Goal: Transaction & Acquisition: Purchase product/service

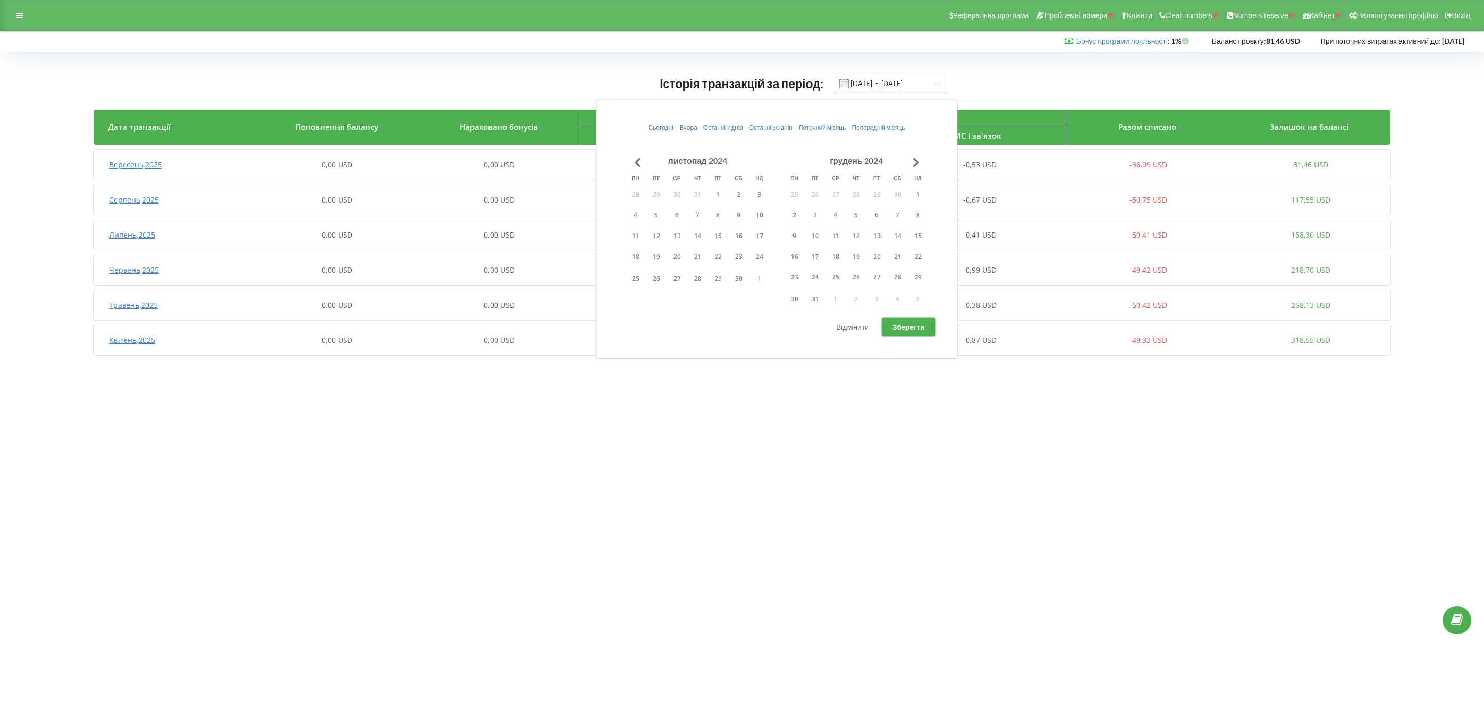
click at [636, 163] on button "Go to previous month" at bounding box center [638, 162] width 21 height 21
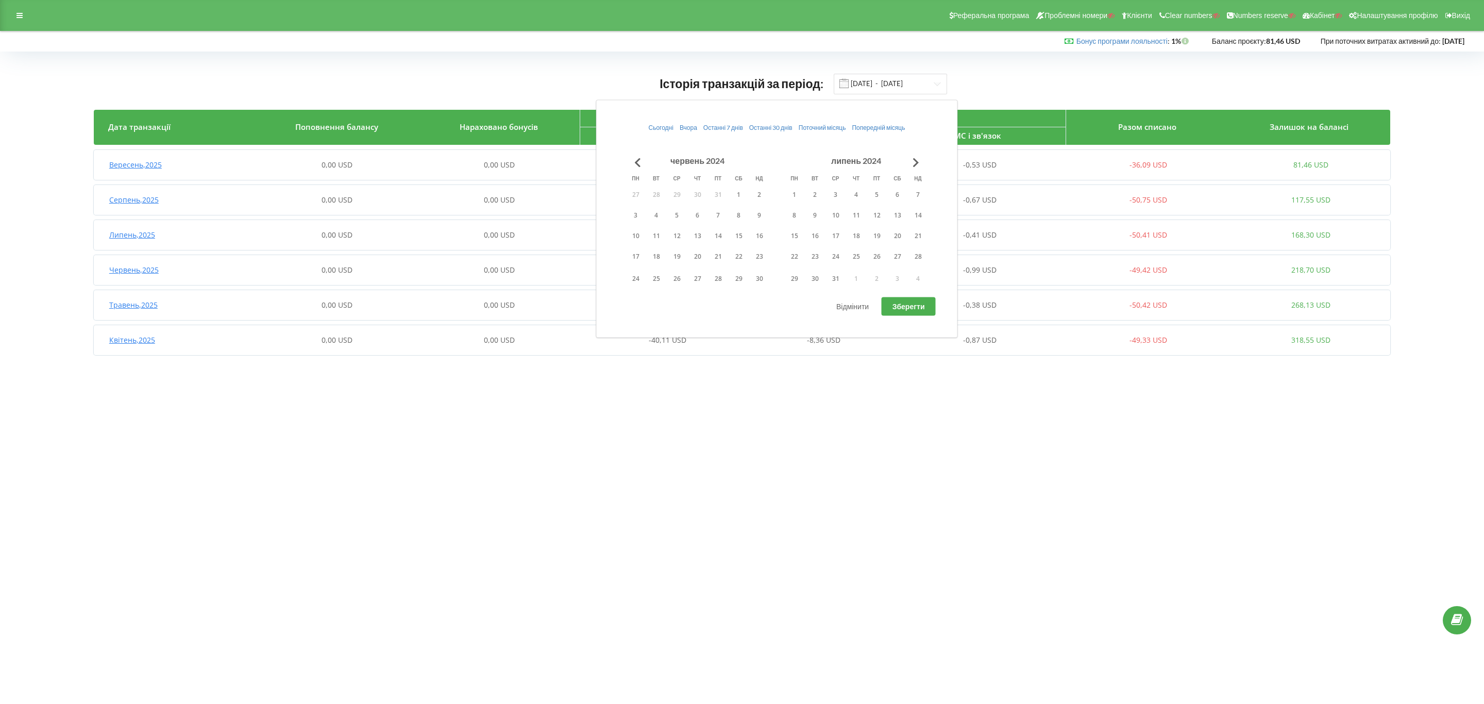
click at [636, 163] on button "Go to previous month" at bounding box center [638, 162] width 21 height 21
click at [636, 166] on button "Go to previous month" at bounding box center [638, 162] width 21 height 21
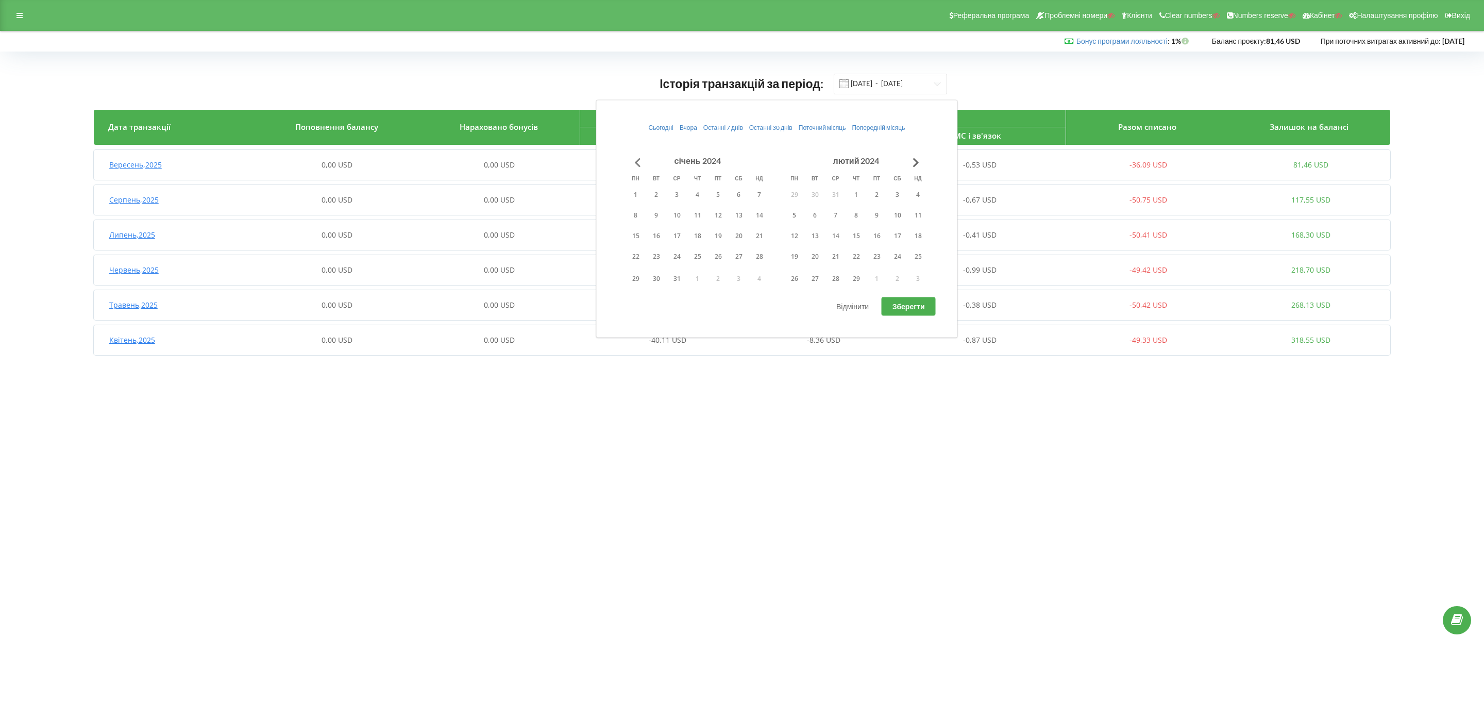
click at [639, 161] on button "Go to previous month" at bounding box center [638, 162] width 21 height 21
click at [733, 189] on button "2" at bounding box center [739, 194] width 21 height 15
click at [725, 193] on button "1" at bounding box center [718, 194] width 21 height 15
click at [718, 198] on button "1" at bounding box center [718, 194] width 21 height 15
click at [923, 166] on button "Go to next month" at bounding box center [916, 162] width 21 height 21
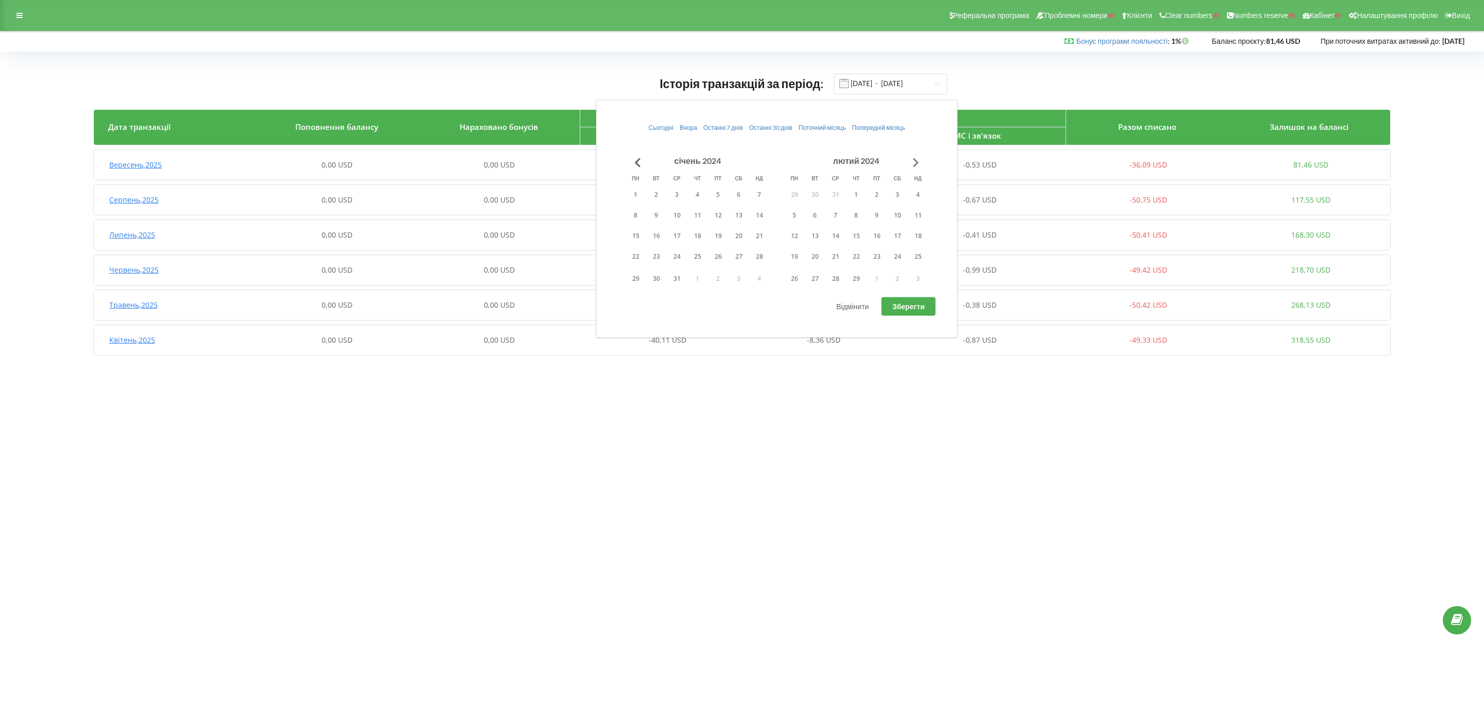
click at [915, 163] on button "Go to next month" at bounding box center [916, 162] width 21 height 21
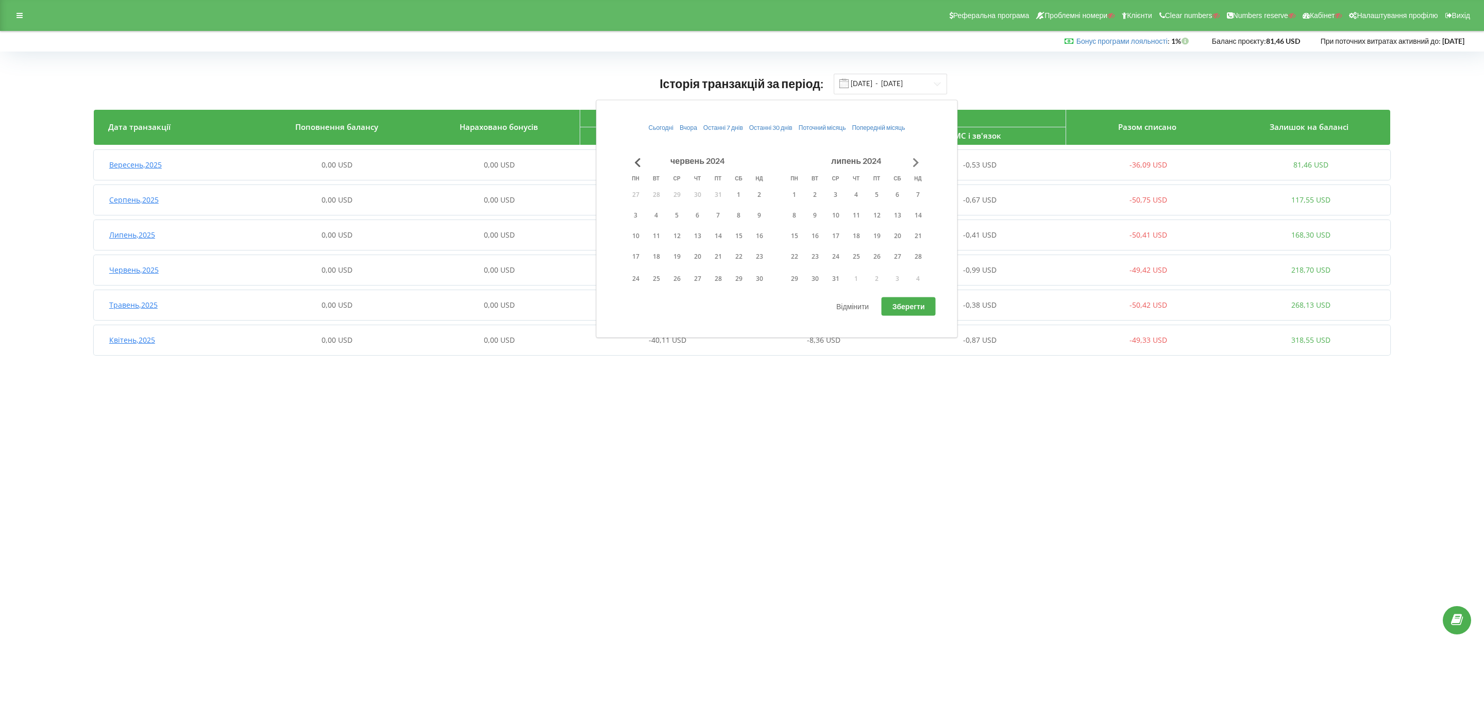
click at [915, 163] on button "Go to next month" at bounding box center [916, 162] width 21 height 21
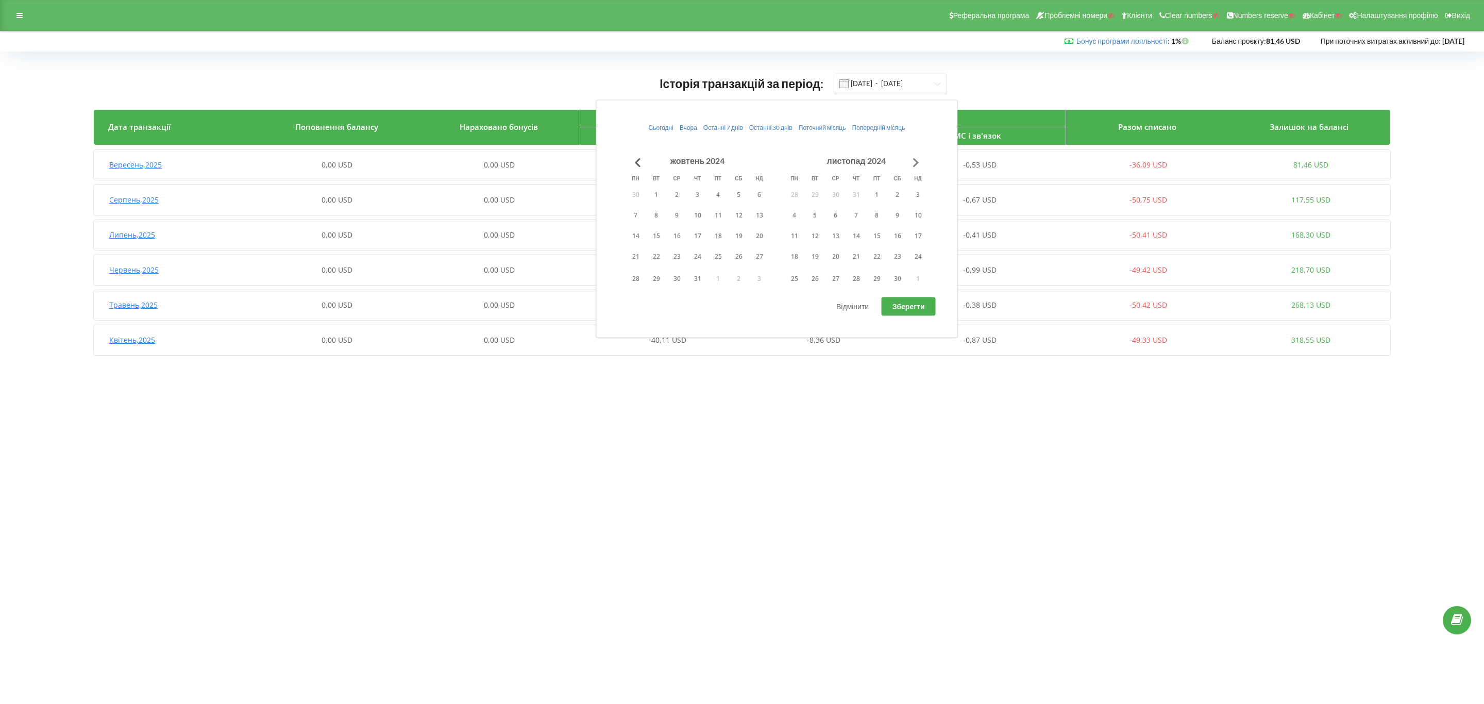
click at [915, 163] on button "Go to next month" at bounding box center [916, 162] width 21 height 21
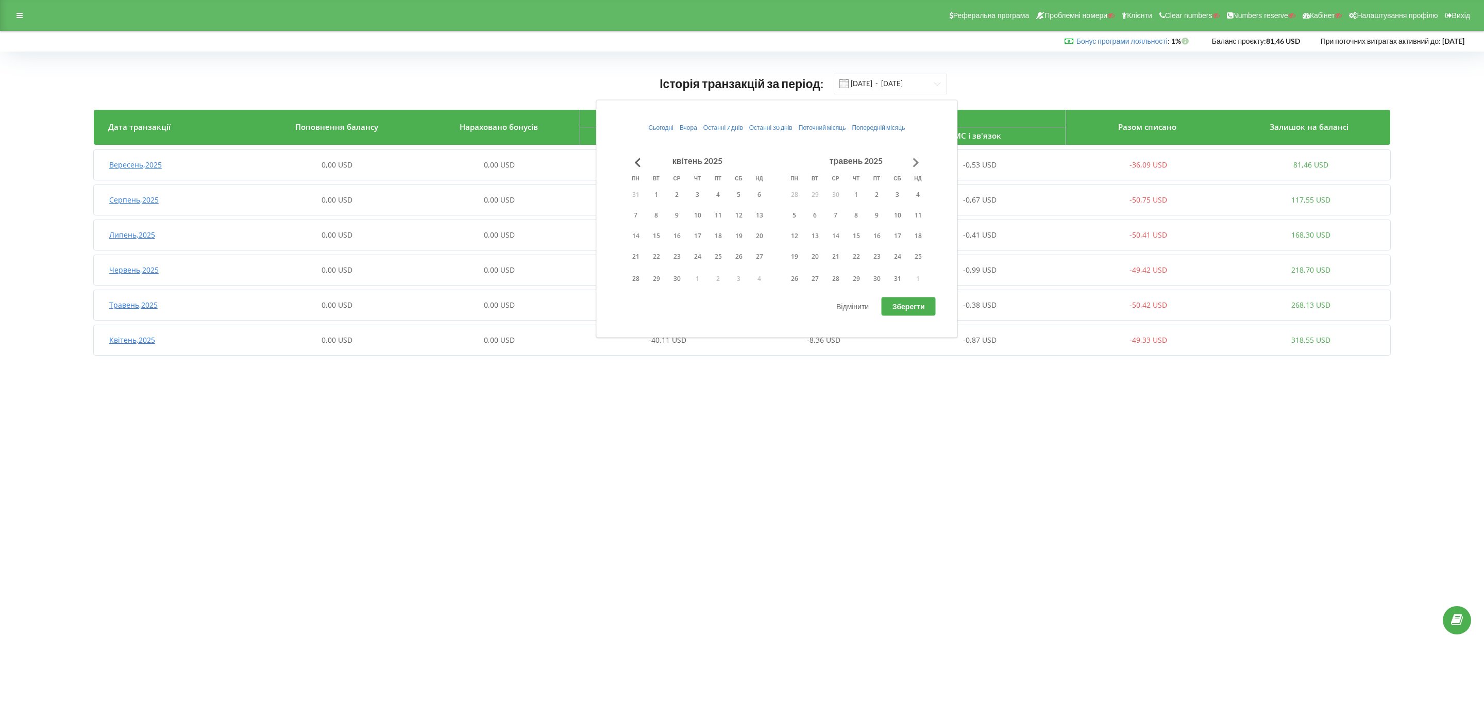
click at [915, 163] on button "Go to next month" at bounding box center [916, 162] width 21 height 21
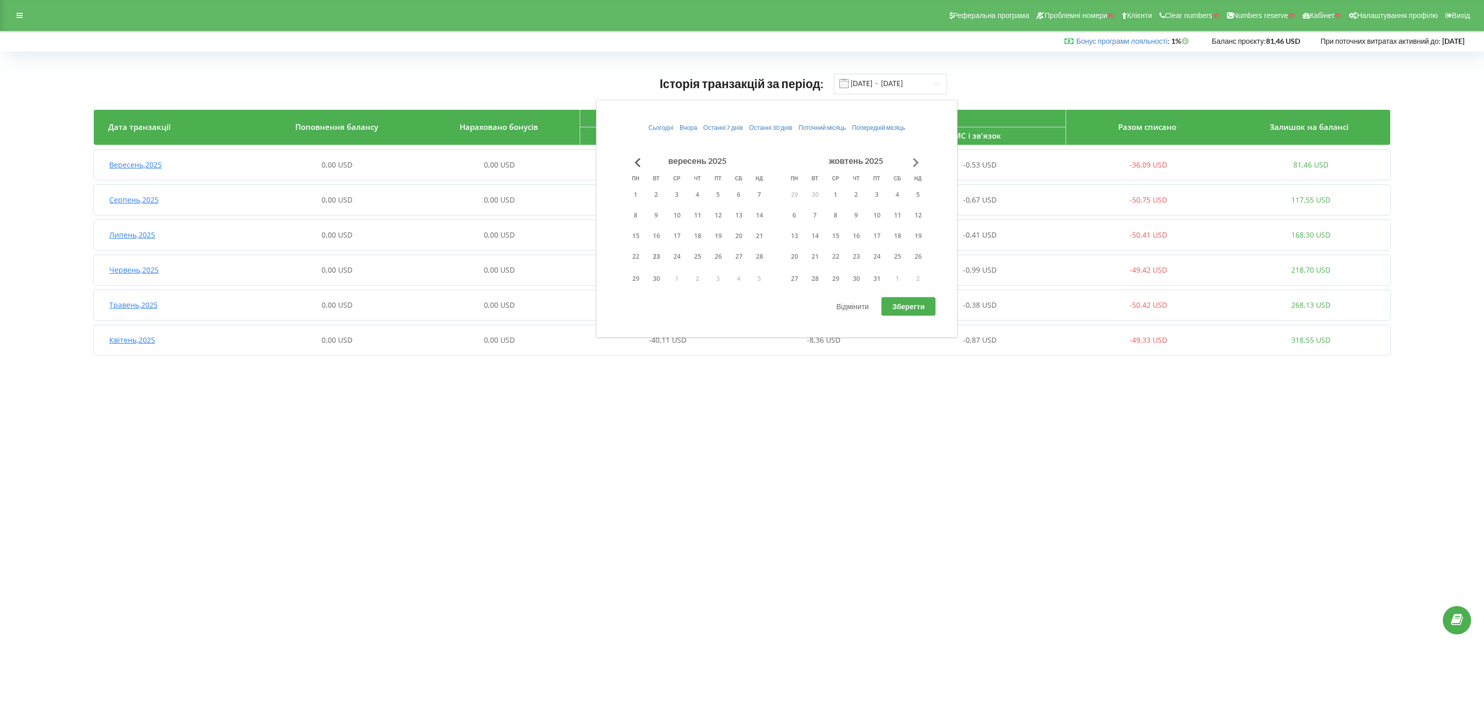
click at [915, 163] on button "Go to next month" at bounding box center [916, 162] width 21 height 21
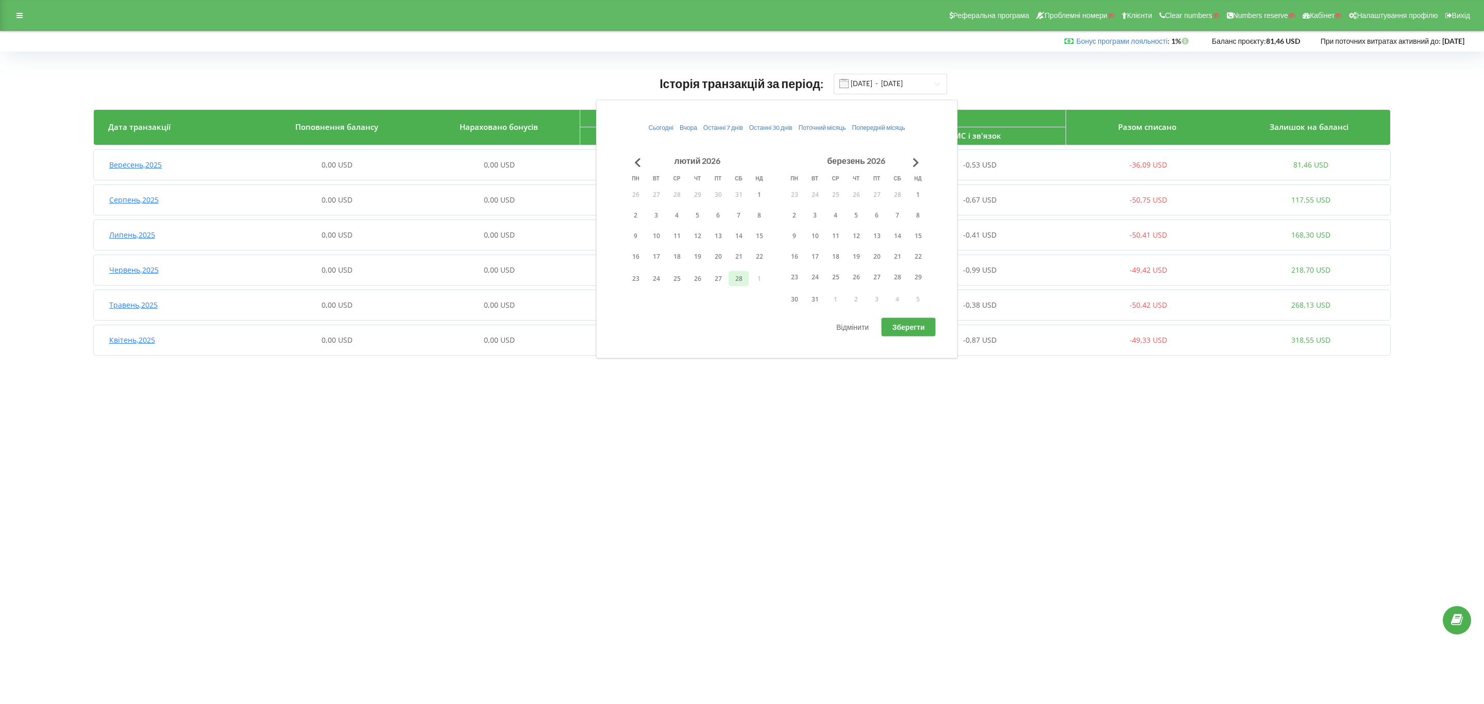
click at [741, 277] on button "28" at bounding box center [739, 278] width 21 height 15
click at [926, 333] on button "Зберегти" at bounding box center [909, 327] width 54 height 19
type input "01.12.2023 - 28.02.2026"
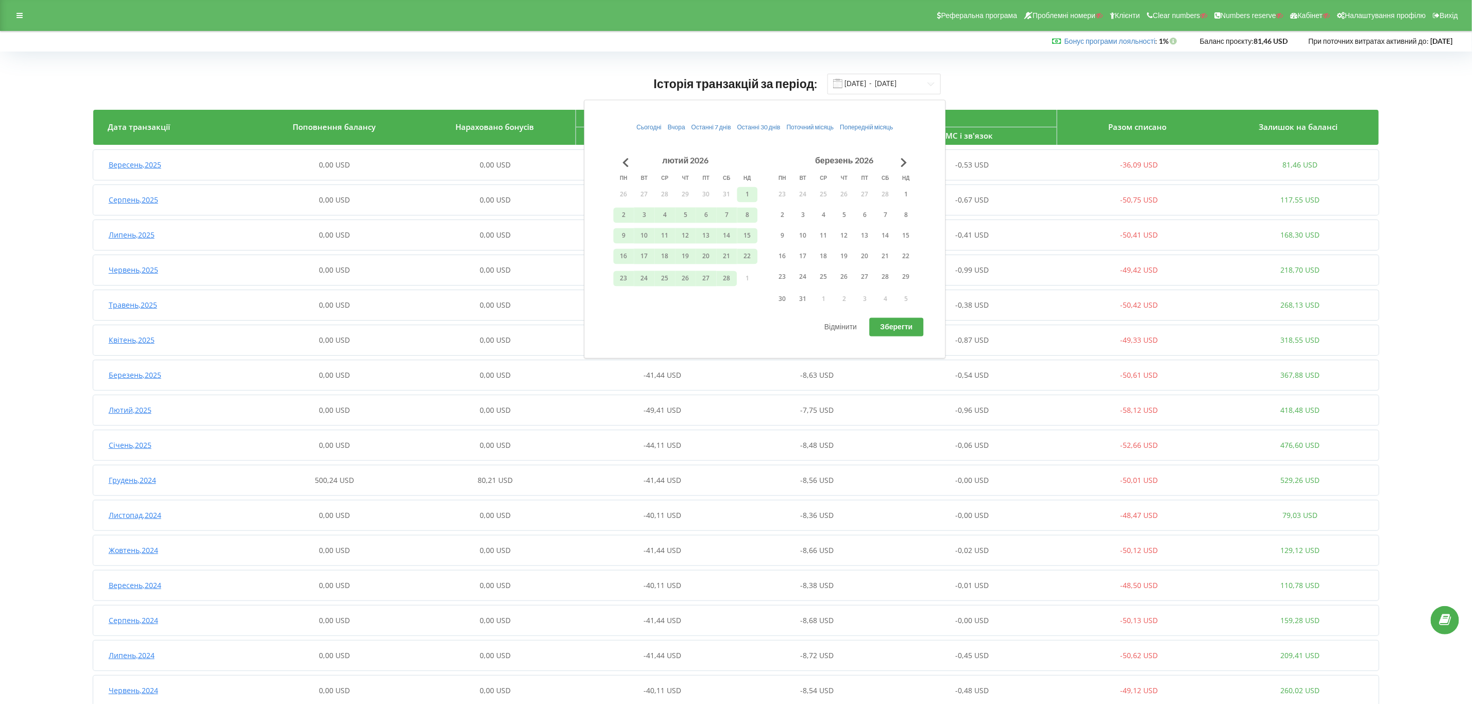
click at [453, 77] on div "Історія транзакцій за період: 01.12.2023 - 28.02.2026" at bounding box center [736, 83] width 1286 height 21
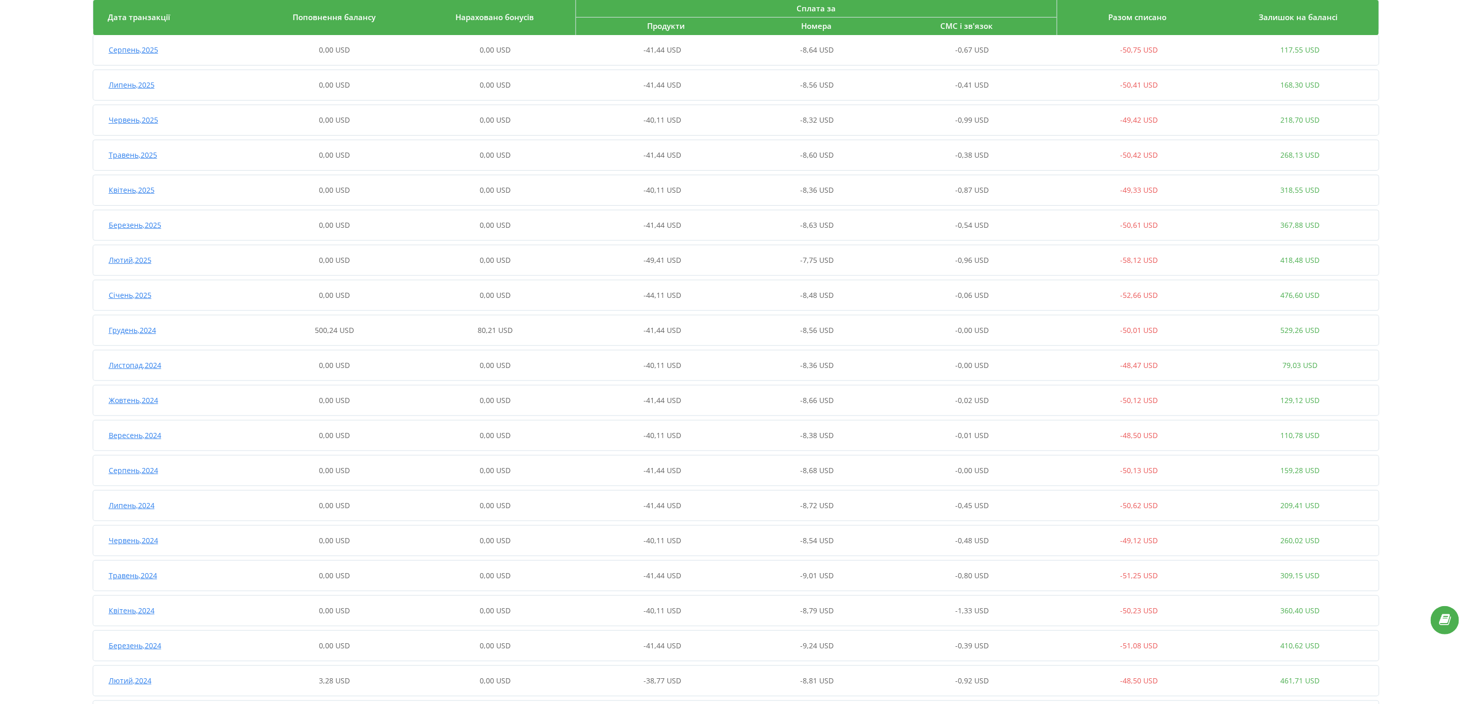
scroll to position [155, 0]
click at [381, 322] on div "500,24 USD" at bounding box center [334, 325] width 161 height 10
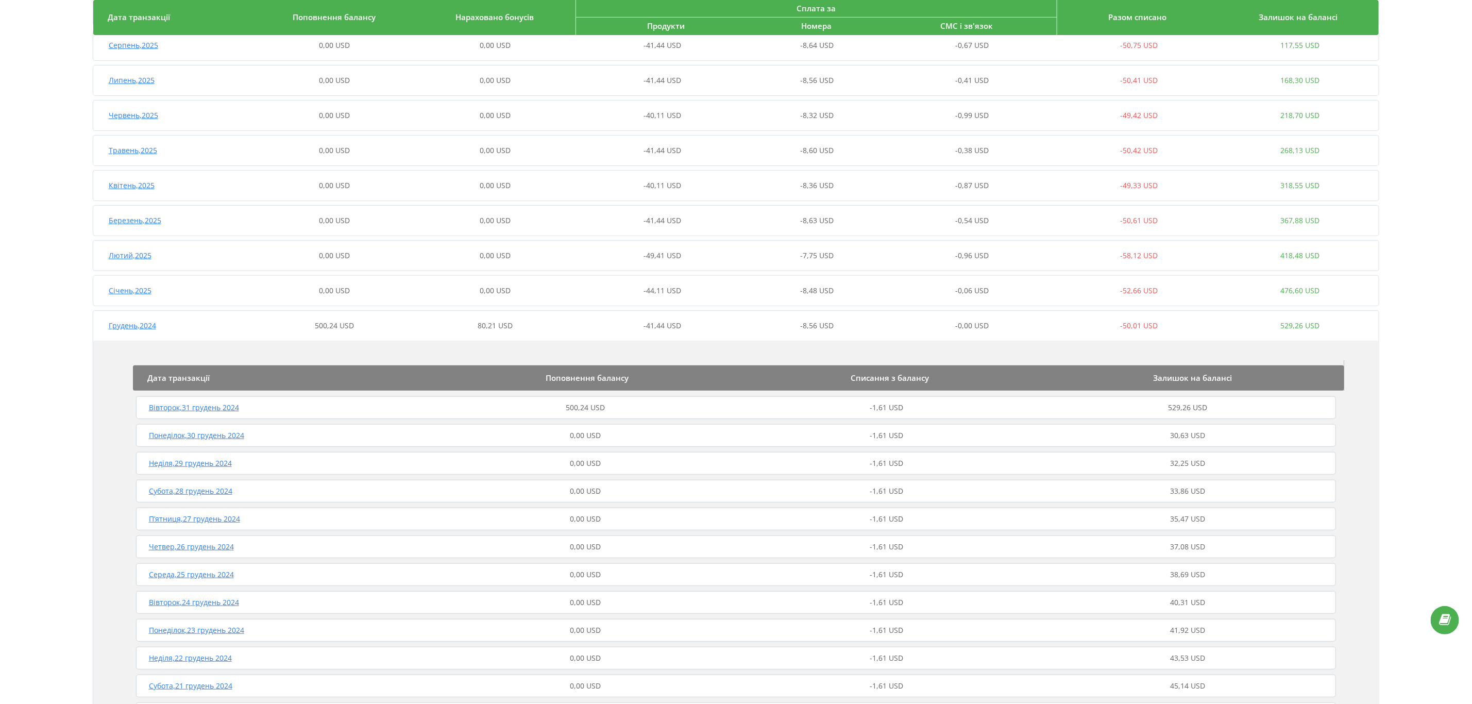
scroll to position [309, 0]
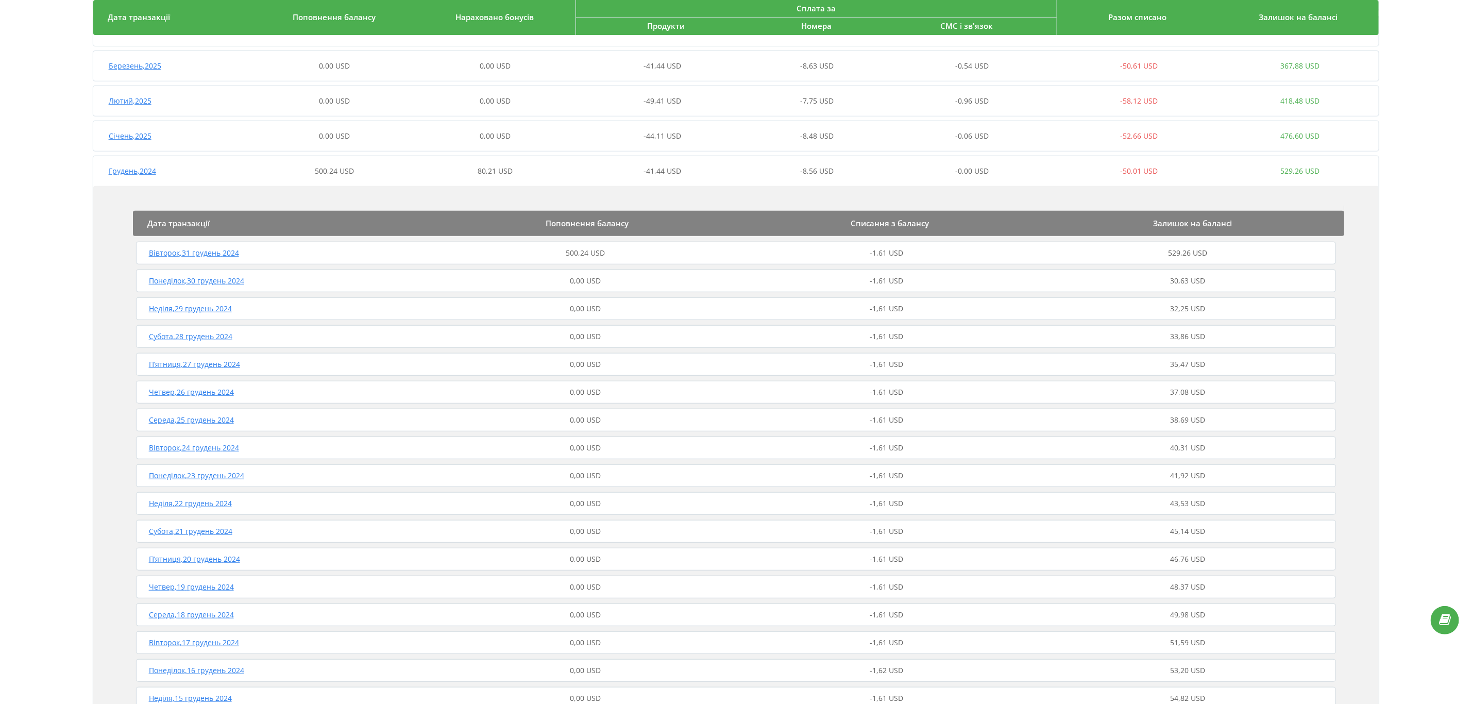
click at [649, 250] on div "500,24 USD" at bounding box center [585, 253] width 301 height 10
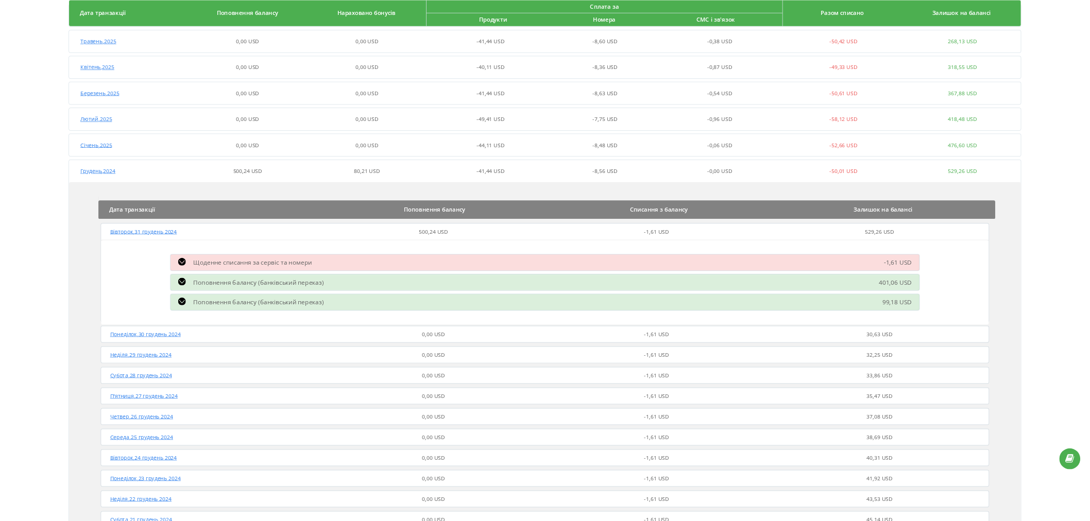
scroll to position [0, 0]
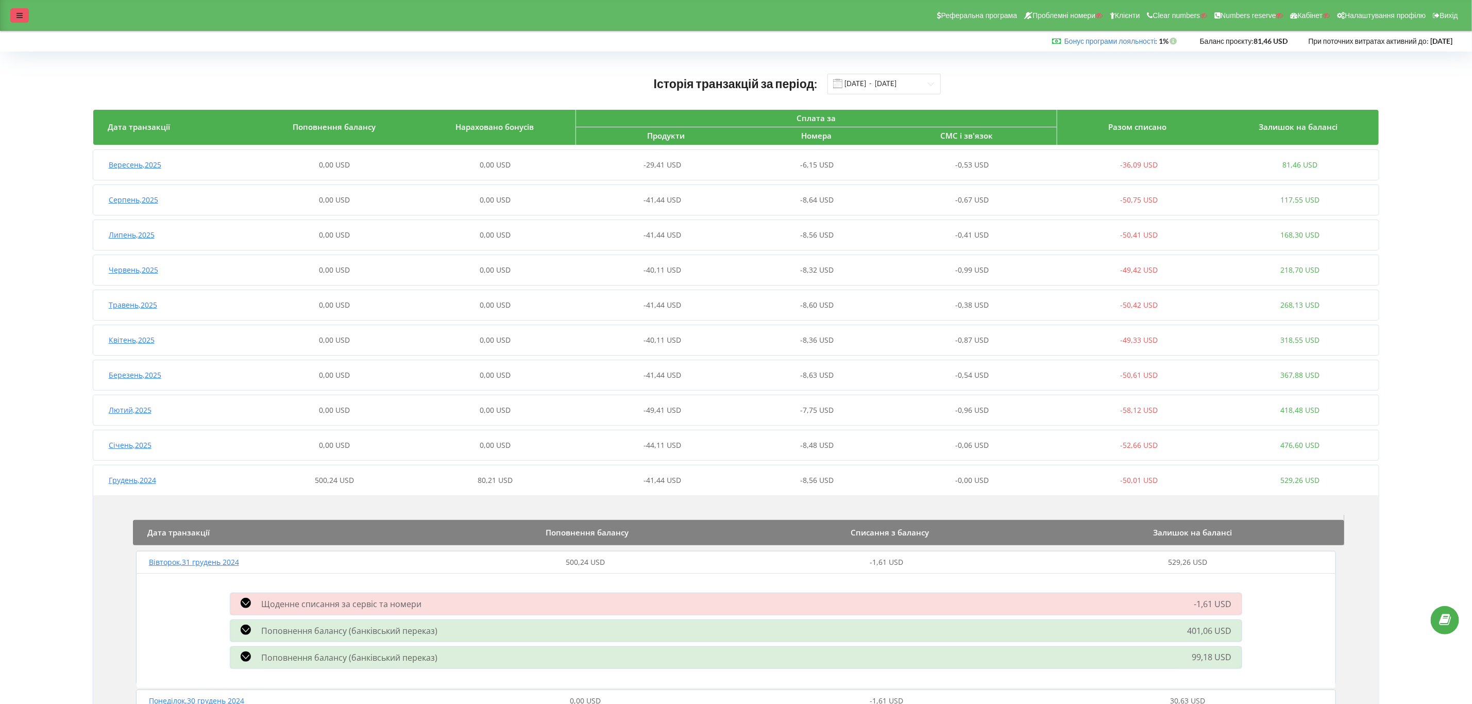
click at [25, 14] on div at bounding box center [19, 15] width 19 height 14
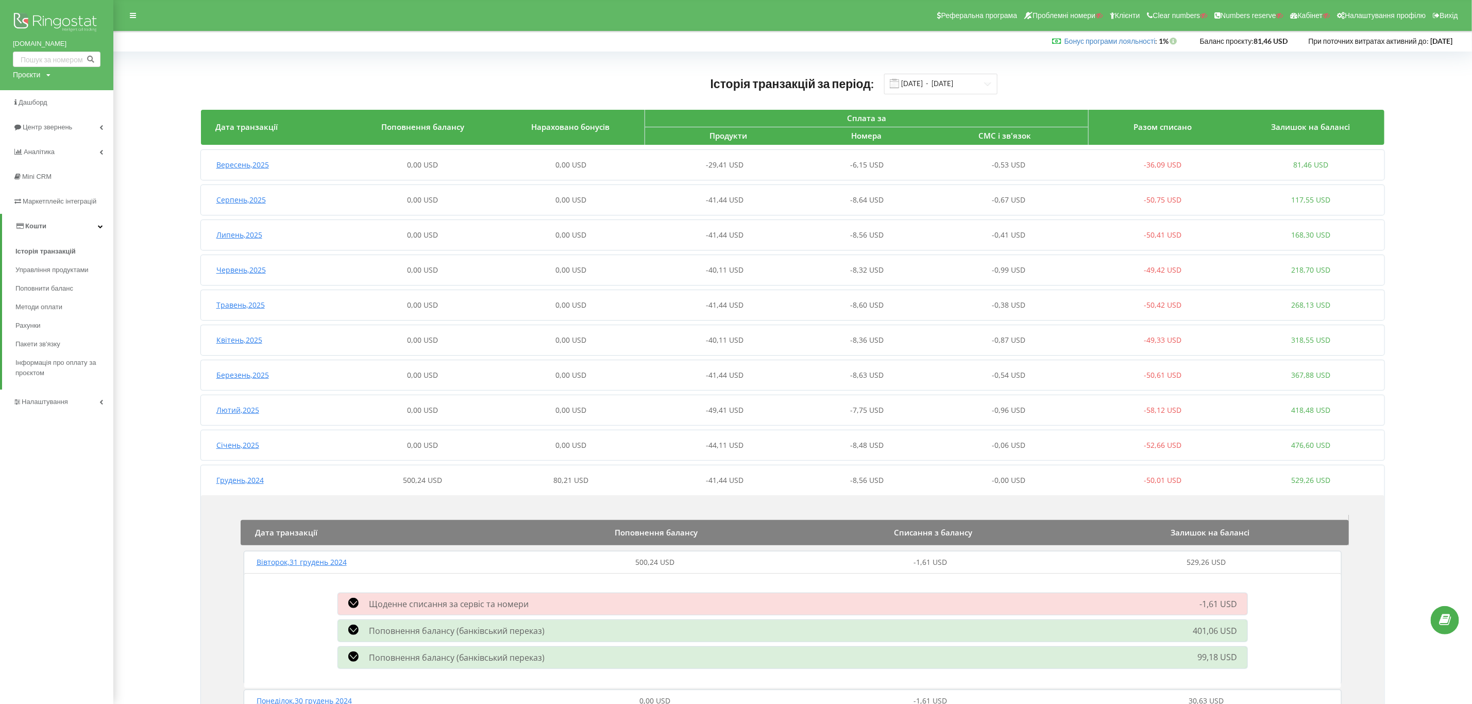
drag, startPoint x: 52, startPoint y: 280, endPoint x: 245, endPoint y: 288, distance: 193.4
click at [52, 280] on link "Поповнити баланс" at bounding box center [64, 288] width 98 height 19
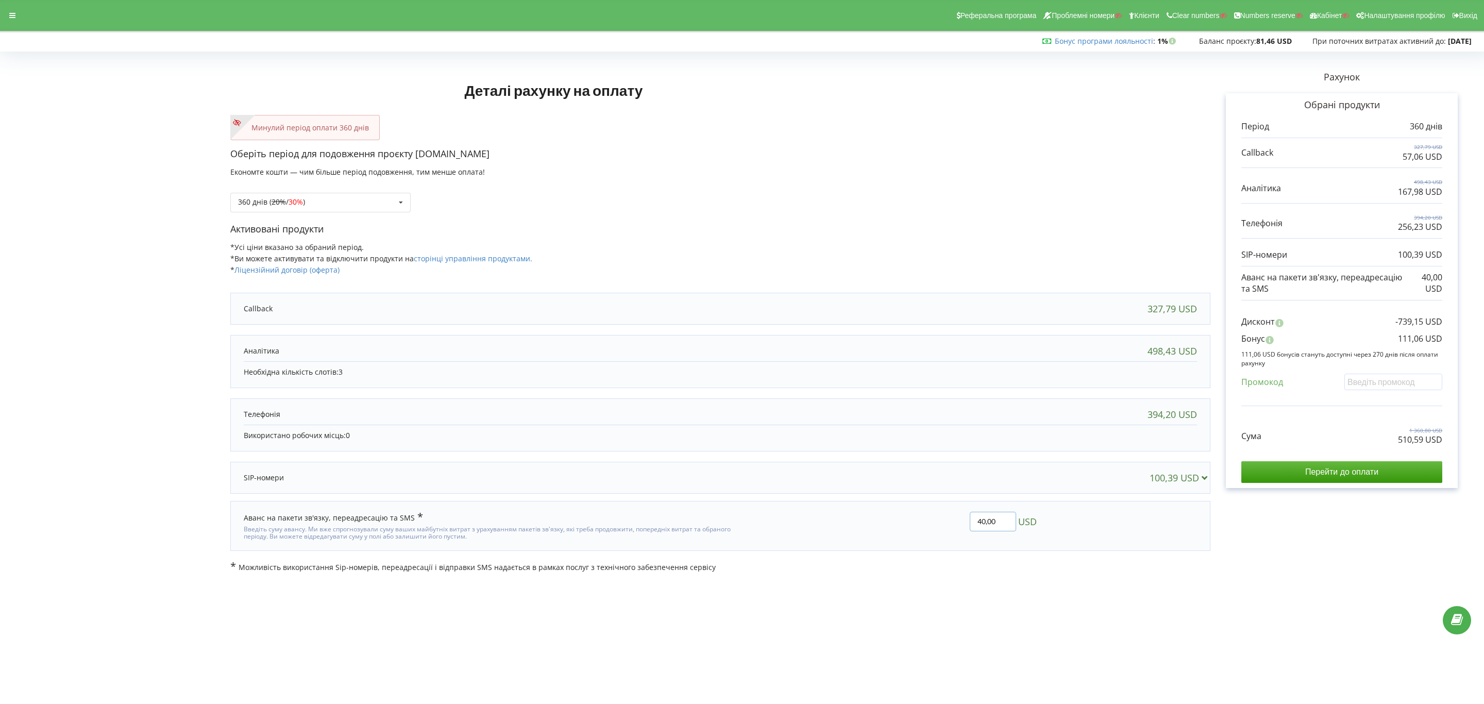
click at [977, 515] on input "40,00" at bounding box center [993, 522] width 46 height 20
drag, startPoint x: 977, startPoint y: 515, endPoint x: 970, endPoint y: 517, distance: 7.9
click at [970, 517] on input "40,00" at bounding box center [993, 522] width 46 height 20
type input "20,00"
click at [912, 527] on div "Деталі рахунку на оплату Минулий період оплати 360 днів Оберіть період для подо…" at bounding box center [742, 313] width 1462 height 517
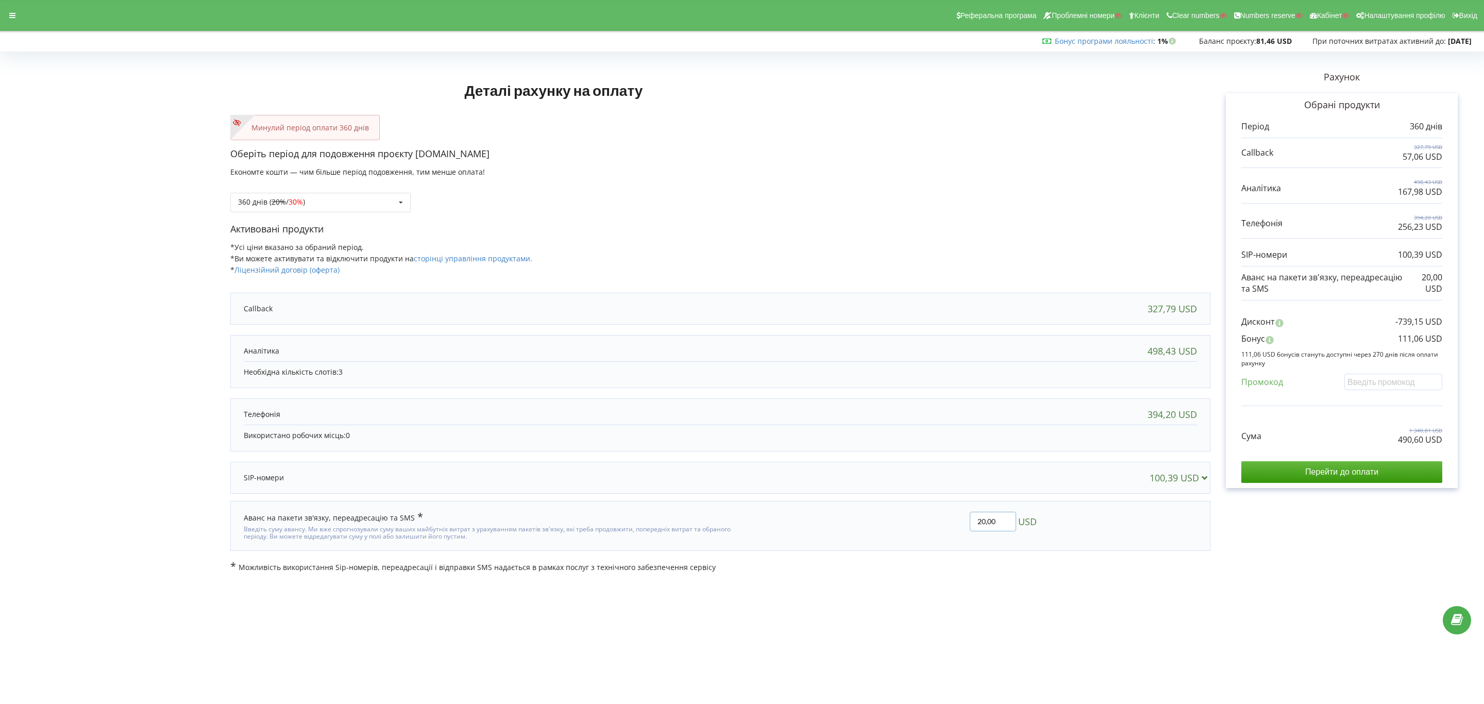
drag, startPoint x: 977, startPoint y: 524, endPoint x: 966, endPoint y: 523, distance: 11.4
click at [970, 523] on input "20,00" at bounding box center [993, 522] width 46 height 20
type input "15,00"
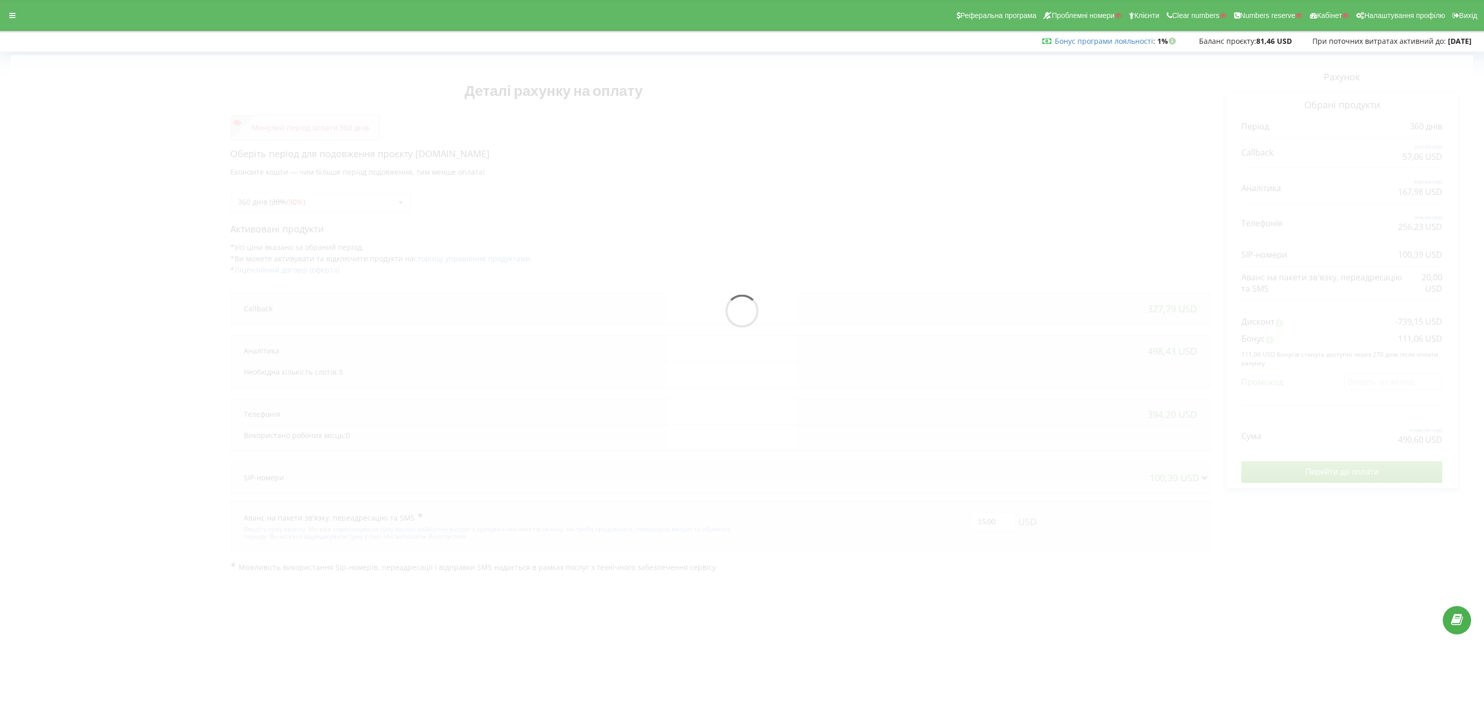
click at [963, 554] on div "Деталі рахунку на оплату Минулий період оплати 360 днів Оберіть період для подо…" at bounding box center [742, 313] width 1462 height 517
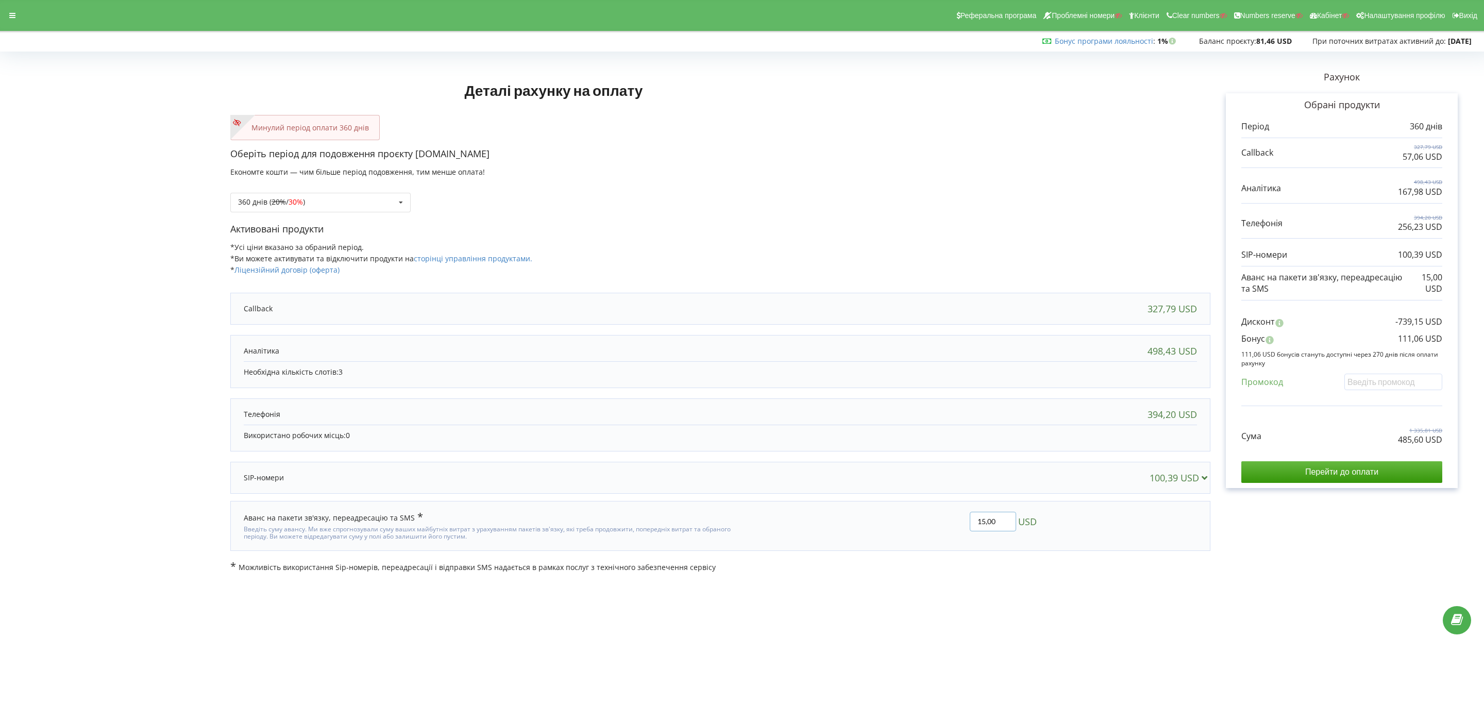
click at [975, 525] on input "15,00" at bounding box center [993, 522] width 46 height 20
drag, startPoint x: 979, startPoint y: 527, endPoint x: 994, endPoint y: 523, distance: 15.5
click at [994, 523] on input "14,00" at bounding box center [993, 522] width 46 height 20
click at [979, 521] on input "1485" at bounding box center [993, 522] width 46 height 20
type input "14,85"
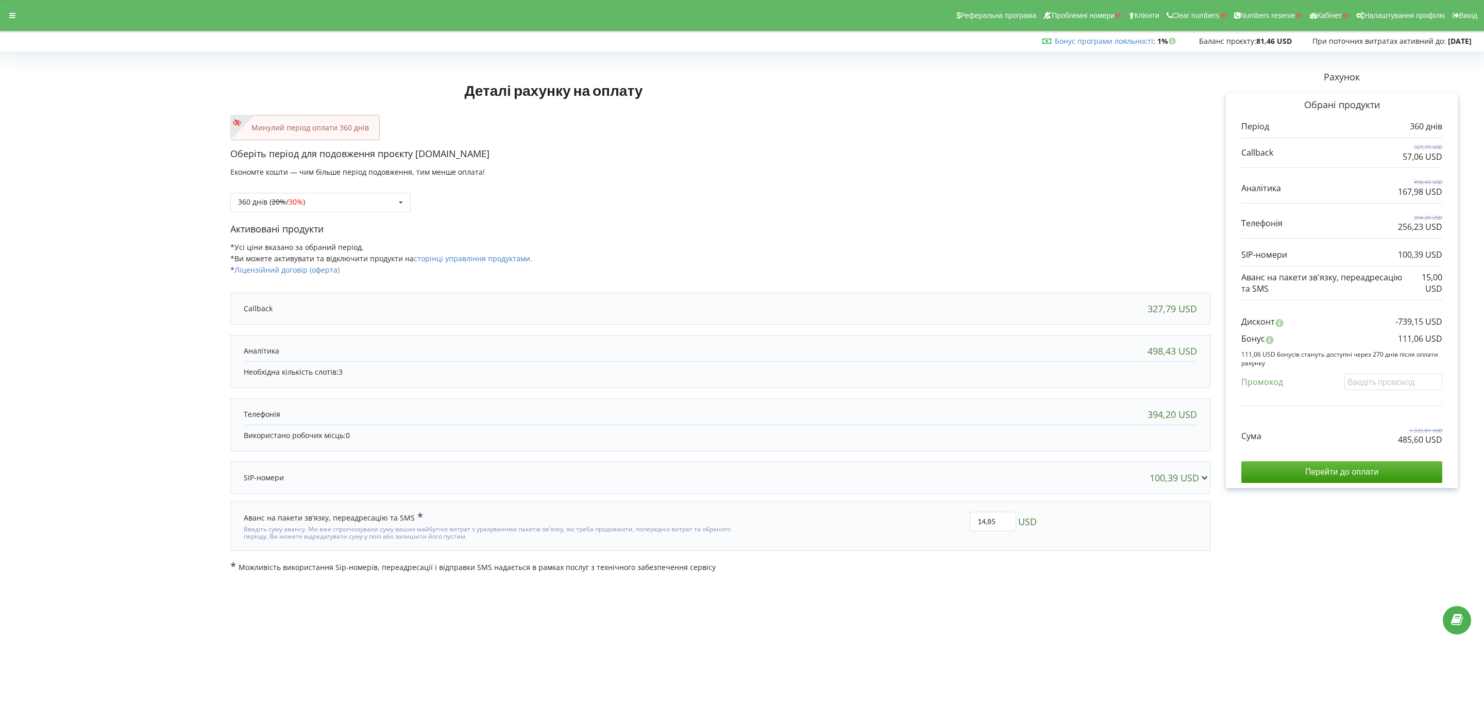
click at [1007, 555] on div "Деталі рахунку на оплату Минулий період оплати 360 днів Оберіть період для подо…" at bounding box center [742, 313] width 1462 height 517
click at [1348, 473] on input "Перейти до оплати" at bounding box center [1341, 472] width 201 height 22
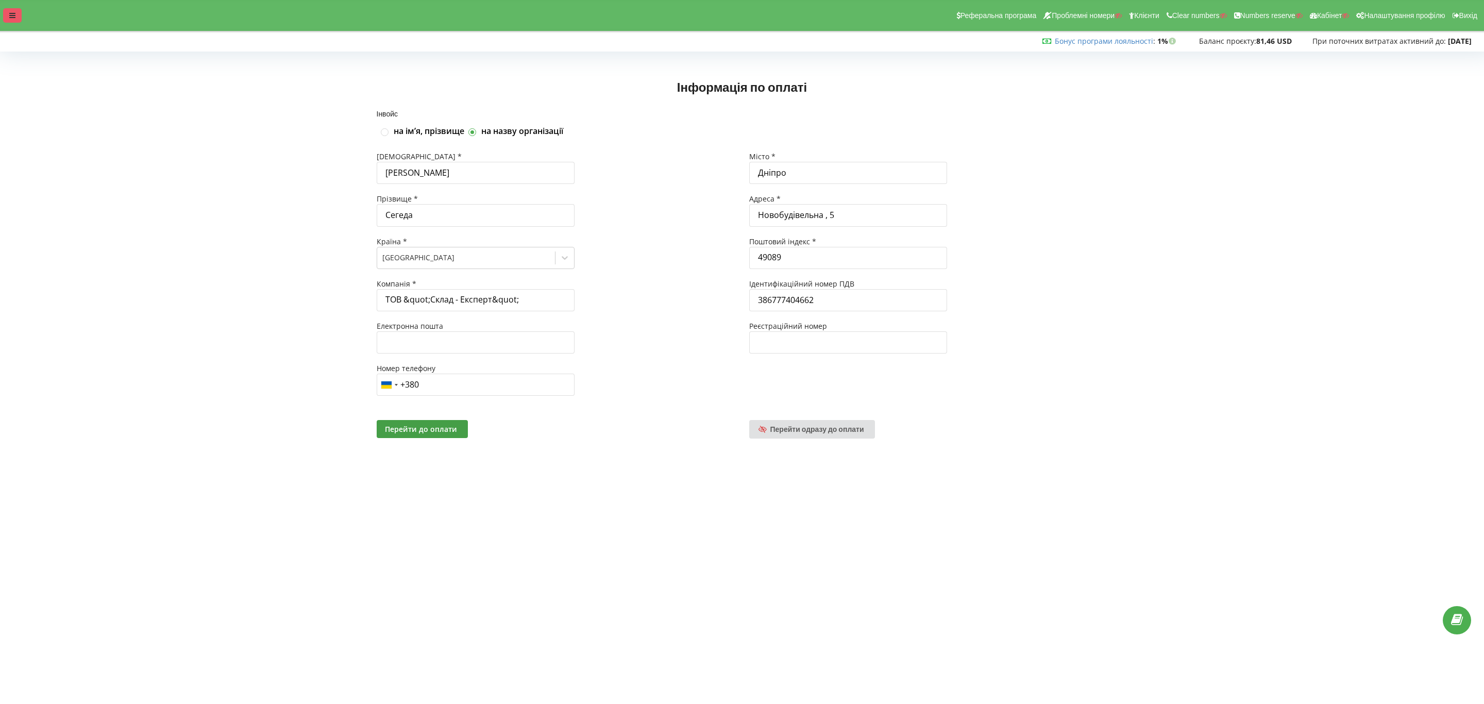
click at [15, 16] on div at bounding box center [12, 15] width 19 height 14
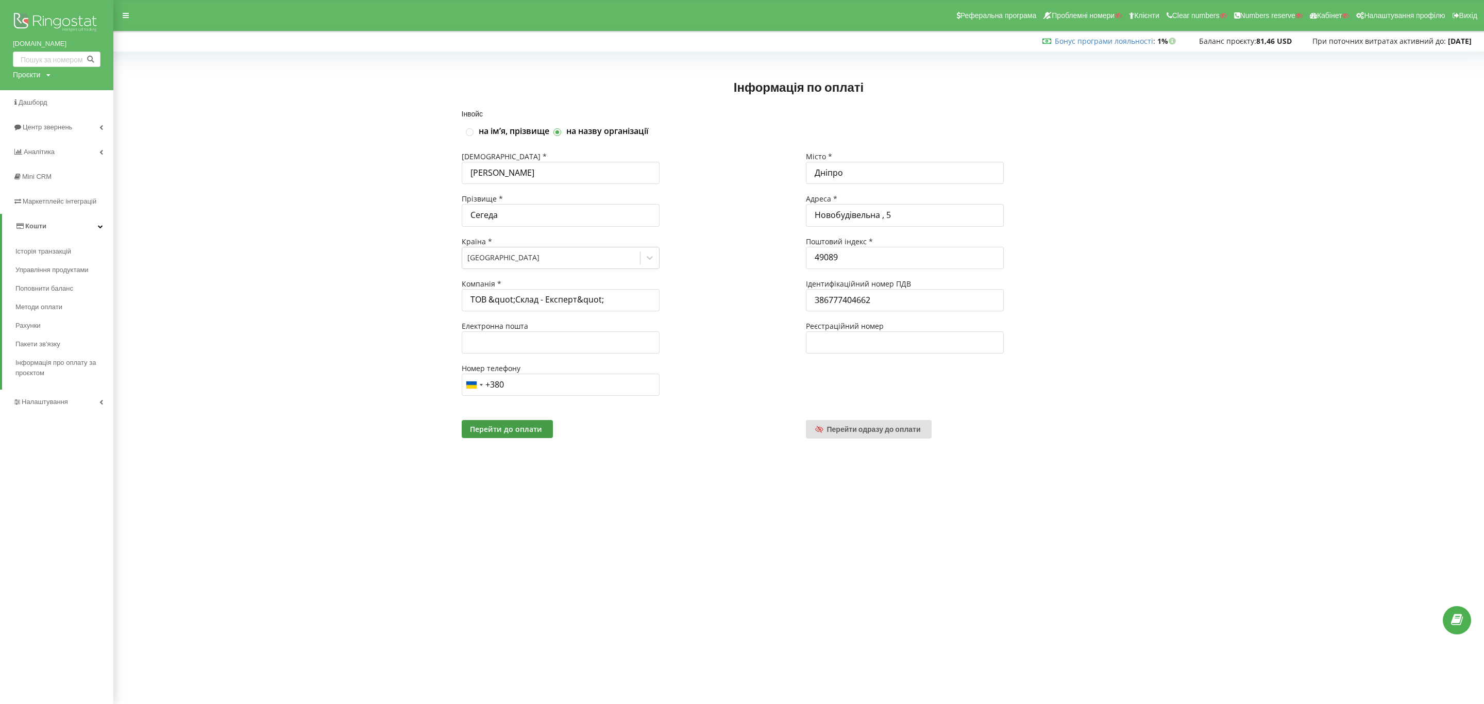
drag, startPoint x: 27, startPoint y: 74, endPoint x: 35, endPoint y: 104, distance: 30.9
click at [27, 74] on div "Проєкти" at bounding box center [26, 75] width 27 height 10
click at [36, 106] on div "Пошук" at bounding box center [59, 96] width 93 height 32
click at [55, 96] on input "text" at bounding box center [45, 96] width 52 height 15
paste input "[DOMAIN_NAME]"
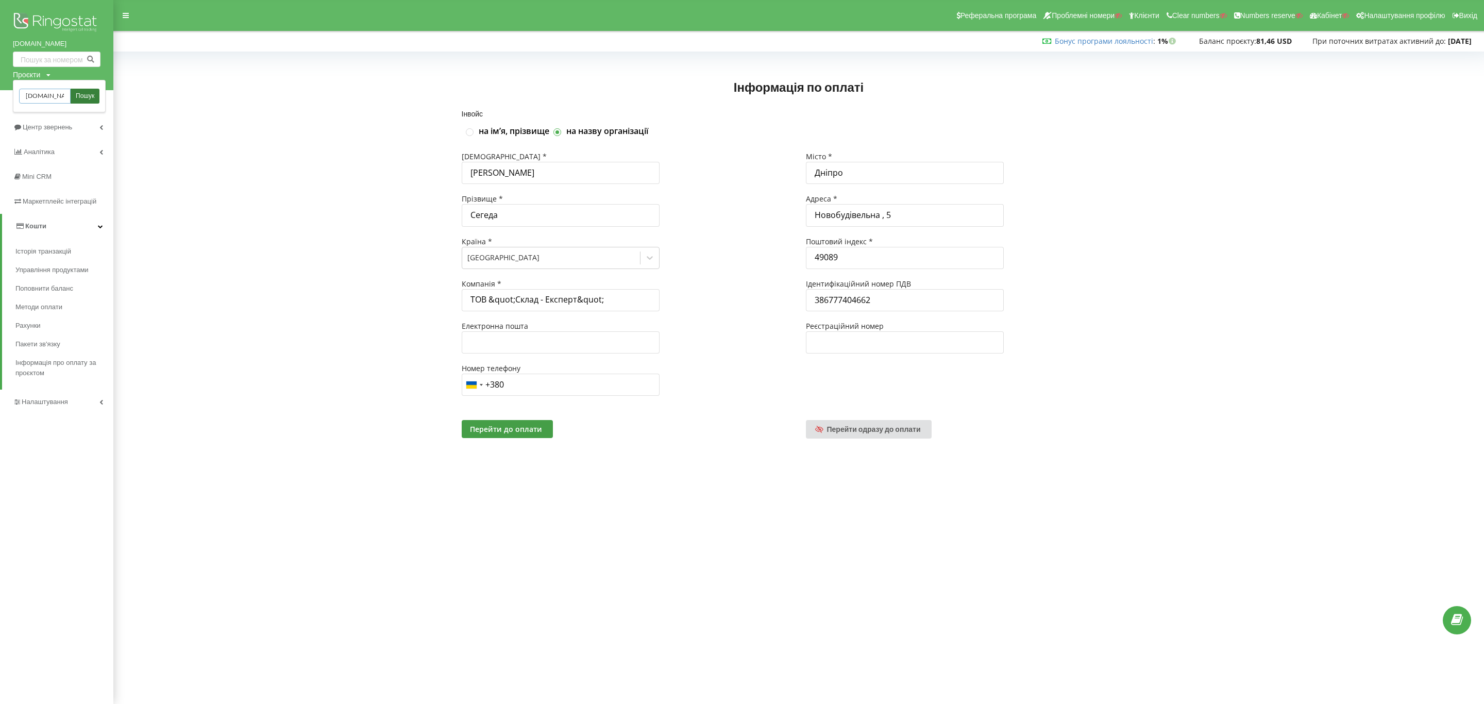
type input "[DOMAIN_NAME]"
drag, startPoint x: 90, startPoint y: 96, endPoint x: 172, endPoint y: 40, distance: 99.0
click at [90, 96] on span "Пошук" at bounding box center [85, 96] width 19 height 9
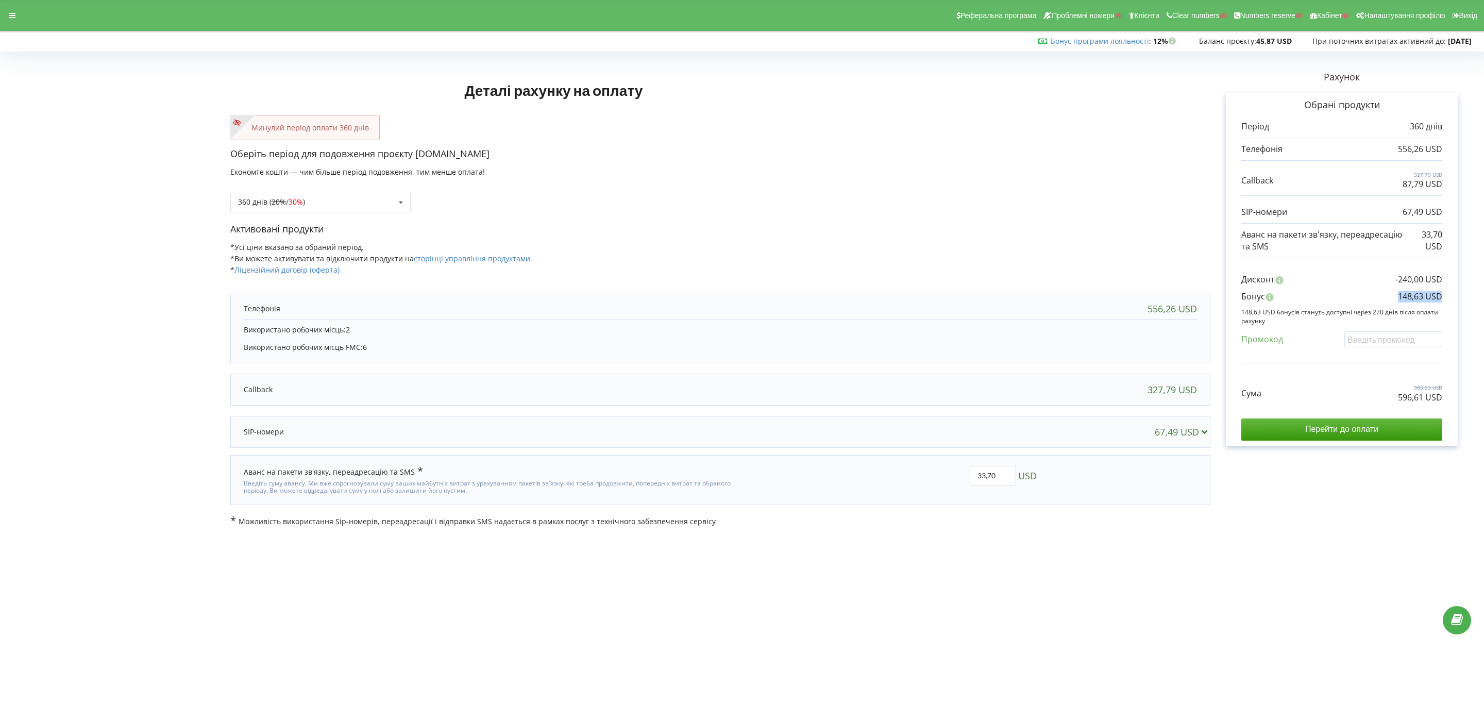
drag, startPoint x: 1438, startPoint y: 300, endPoint x: 1485, endPoint y: 300, distance: 47.9
click at [1483, 300] on html "Реферальна програма Проблемні номери Клієнти Clear numbers Numbers reserve Кабі…" at bounding box center [742, 352] width 1484 height 704
copy p "148,63 USD"
drag, startPoint x: 512, startPoint y: 152, endPoint x: 415, endPoint y: 158, distance: 97.0
click at [415, 158] on p "Оберіть період для подовження проєкту [DOMAIN_NAME]" at bounding box center [720, 153] width 980 height 13
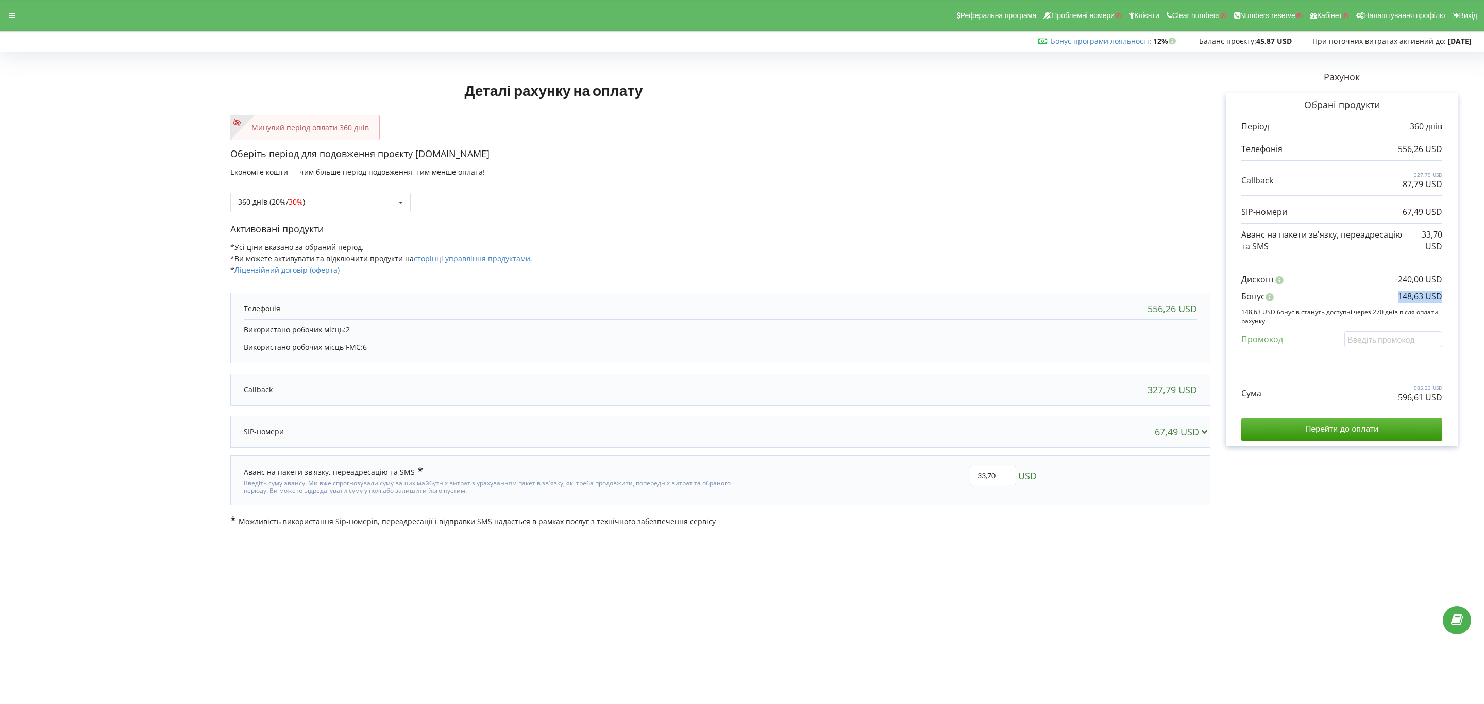
copy p "safelogic.com.ua"
click at [1302, 429] on input "Перейти до оплати" at bounding box center [1341, 429] width 201 height 22
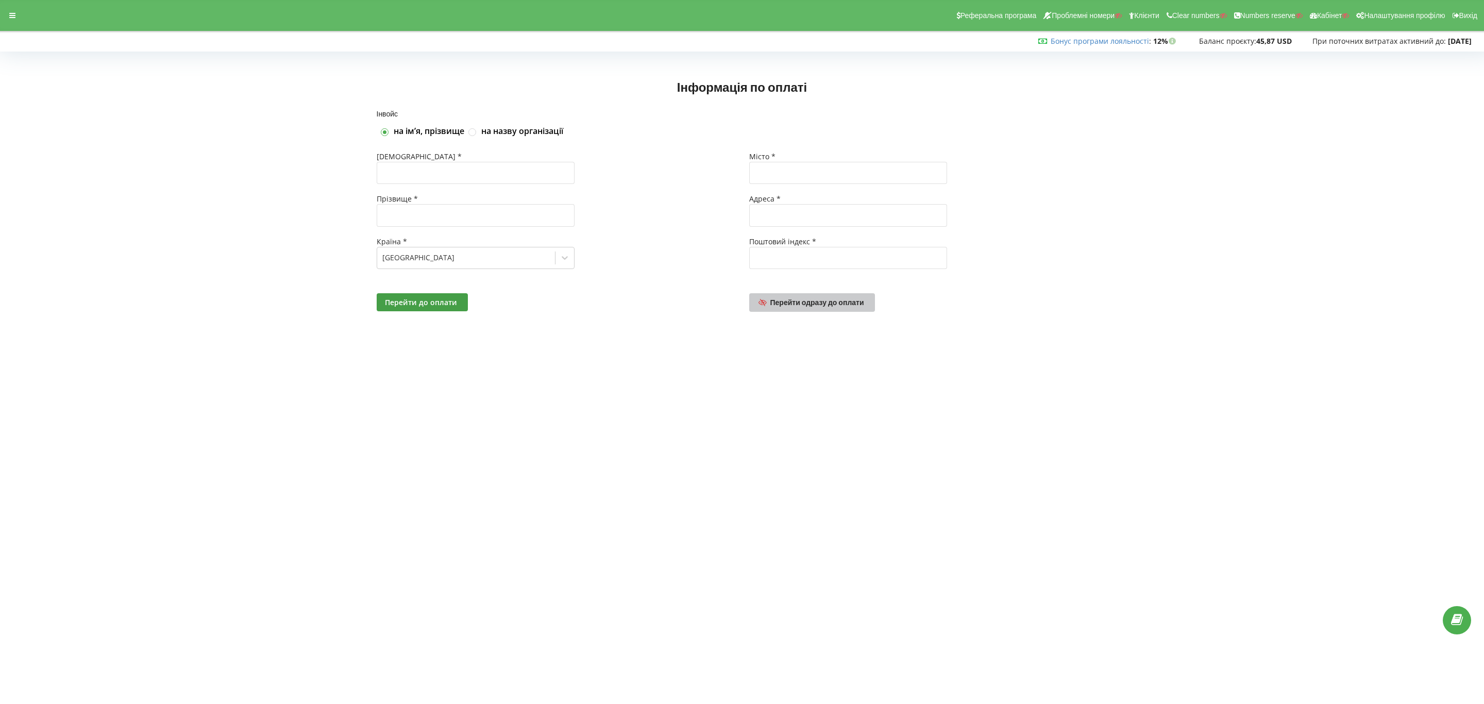
click at [832, 305] on span "Перейти одразу до оплати" at bounding box center [817, 302] width 94 height 9
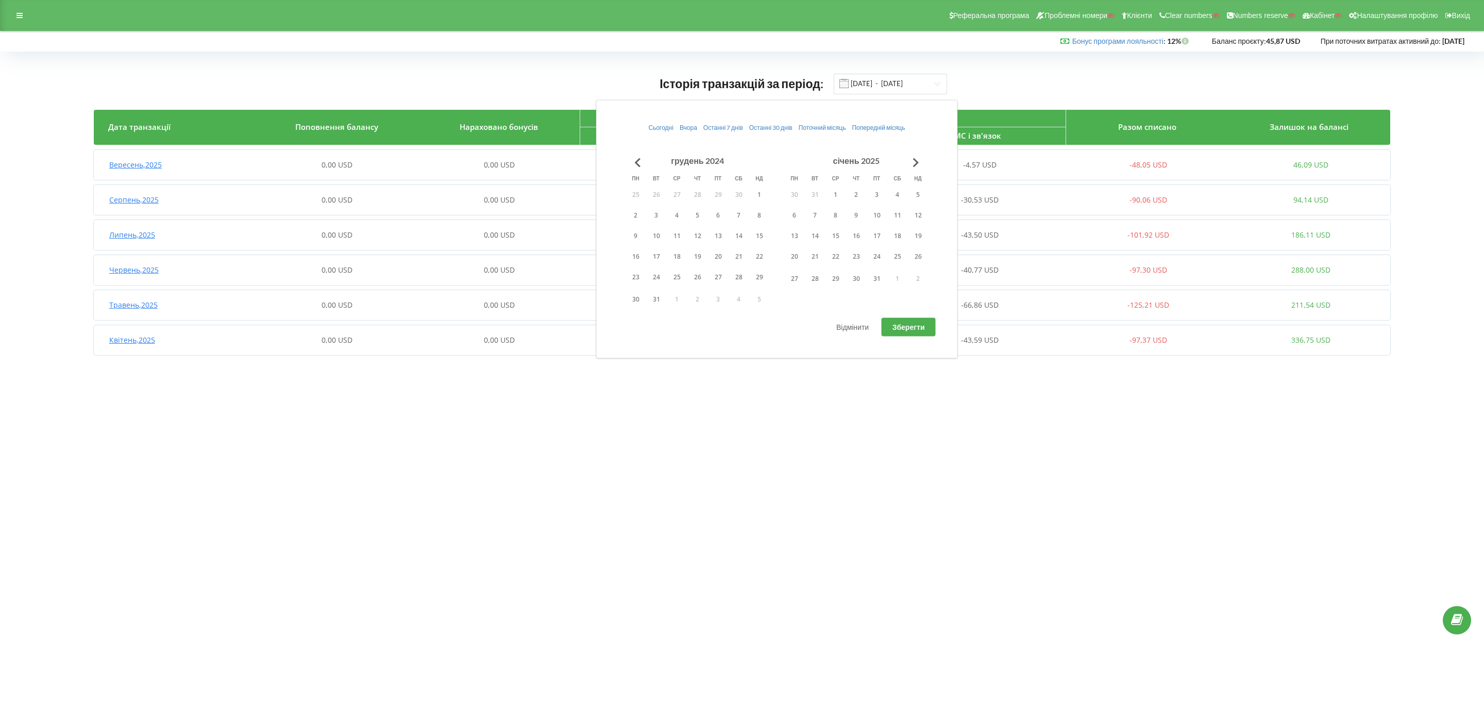
click at [638, 164] on button "Go to previous month" at bounding box center [638, 162] width 21 height 21
click at [754, 192] on button "1" at bounding box center [759, 194] width 21 height 15
click at [922, 161] on button "Go to next month" at bounding box center [916, 162] width 21 height 21
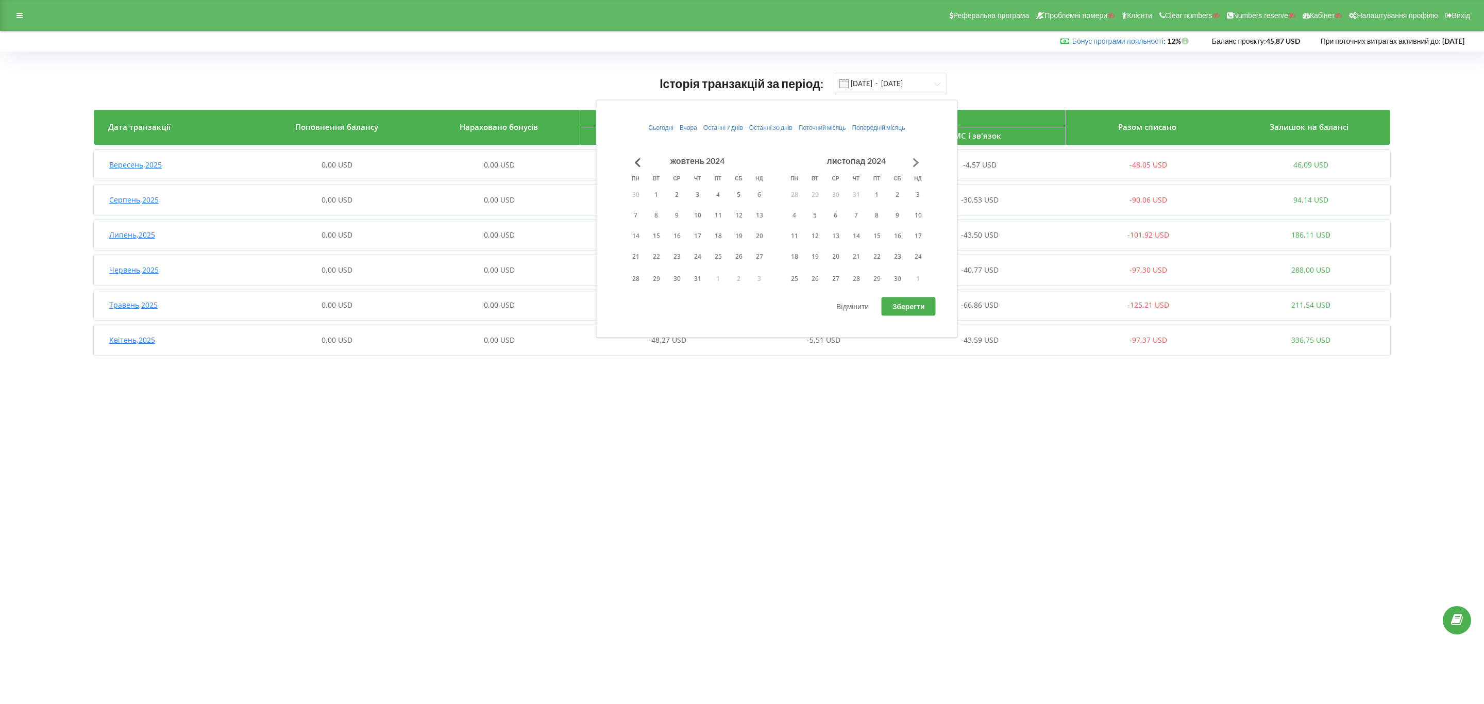
click at [922, 161] on button "Go to next month" at bounding box center [916, 162] width 21 height 21
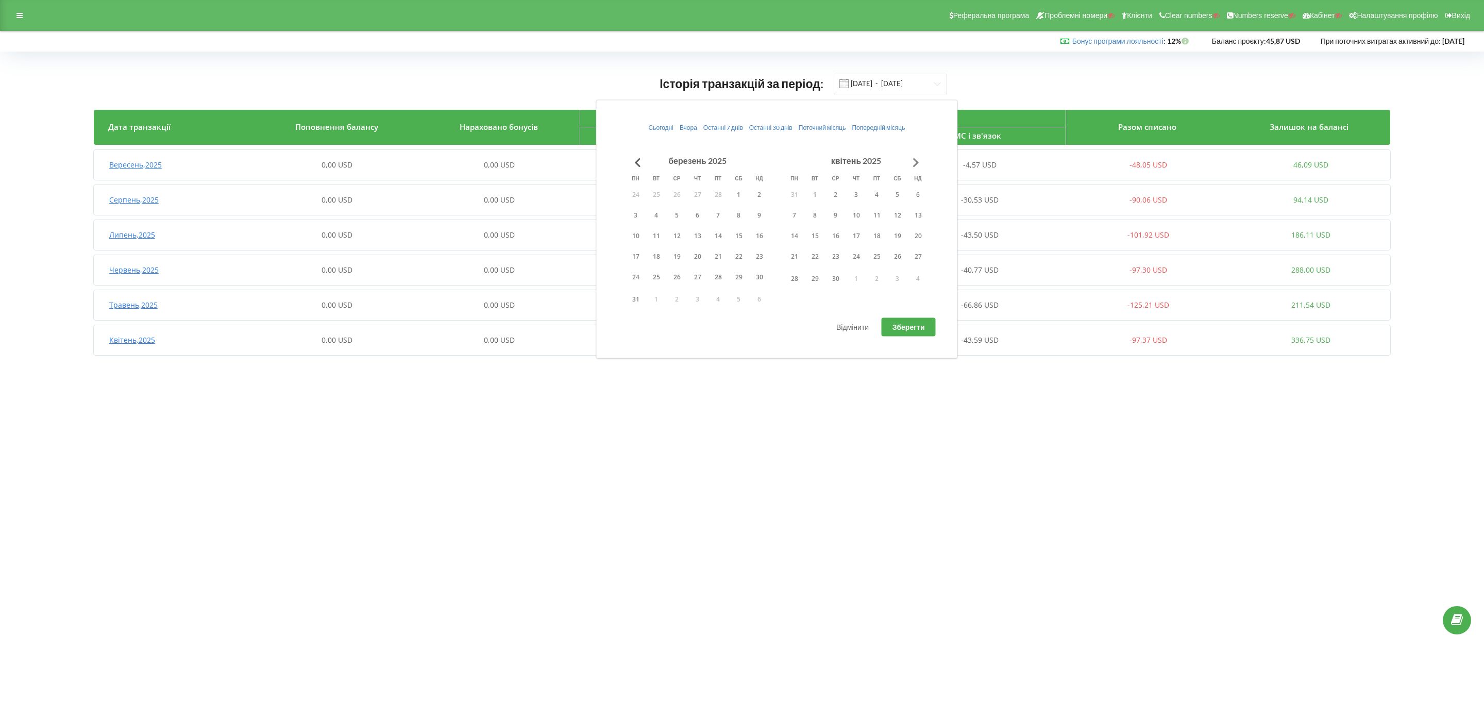
click at [922, 161] on button "Go to next month" at bounding box center [916, 162] width 21 height 21
click at [917, 274] on button "31" at bounding box center [918, 278] width 21 height 15
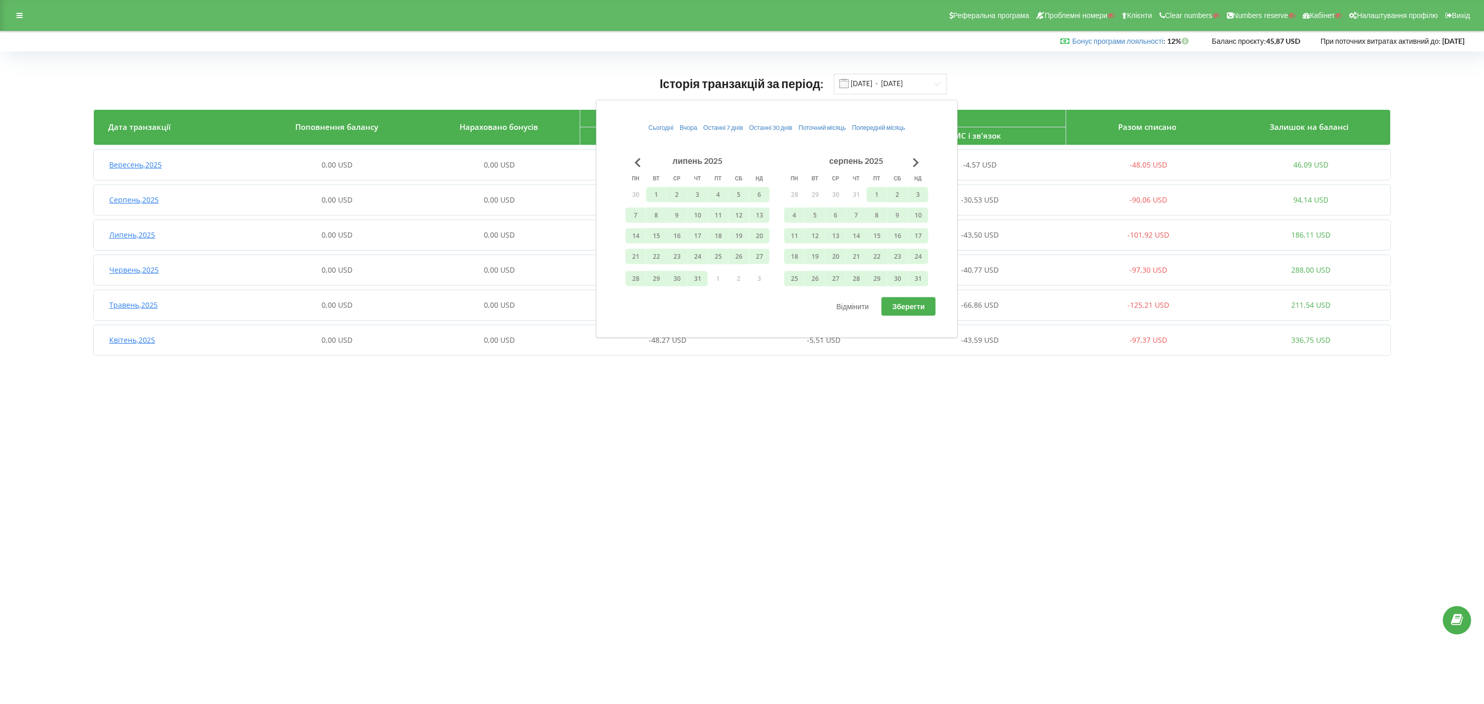
click at [907, 318] on div "Сьогодні Вчора Останні 7 днів Останні 30 днів Поточний місяць Попередній місяць…" at bounding box center [777, 219] width 362 height 238
click at [917, 315] on button "Зберегти" at bounding box center [909, 306] width 54 height 19
type input "01.09.2024 - 31.08.2025"
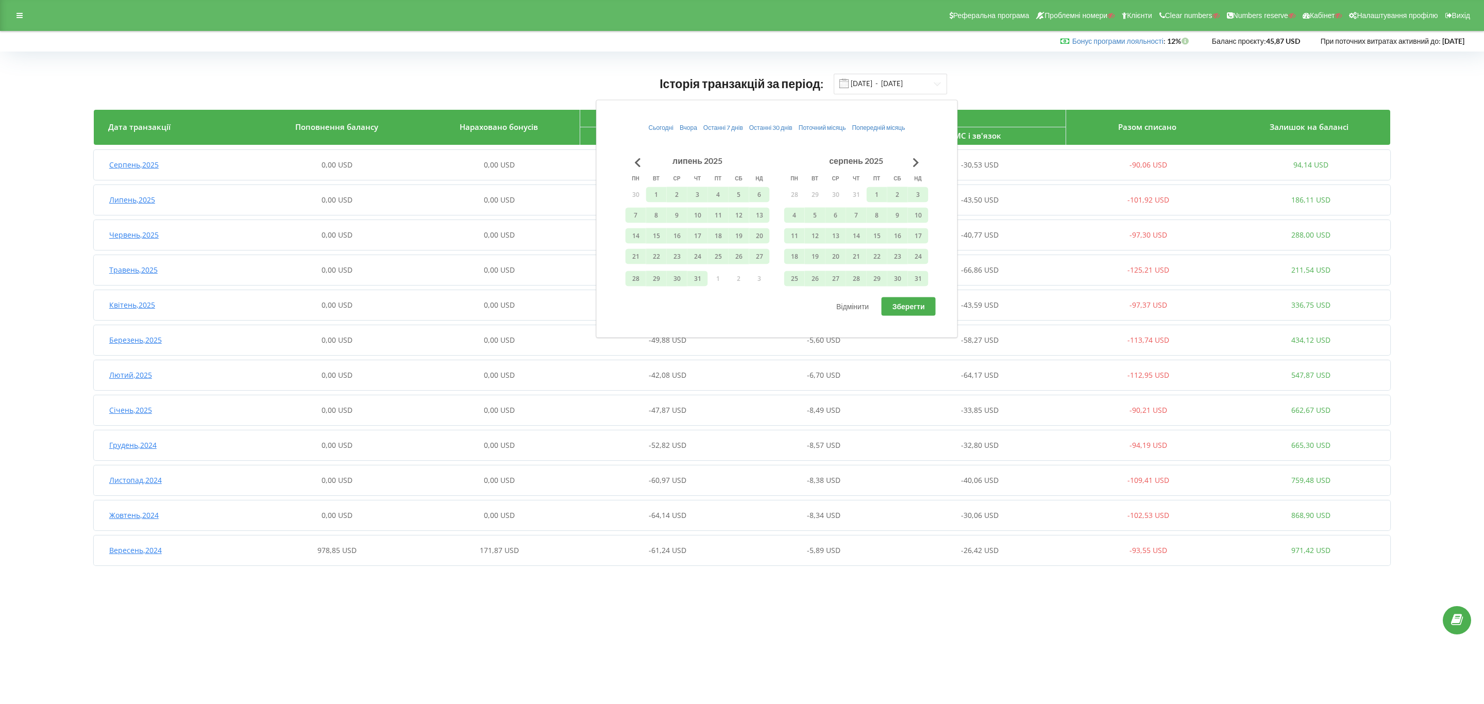
click at [350, 657] on body "Реферальна програма Проблемні номери Клієнти Clear numbers Numbers reserve Кабі…" at bounding box center [742, 352] width 1484 height 704
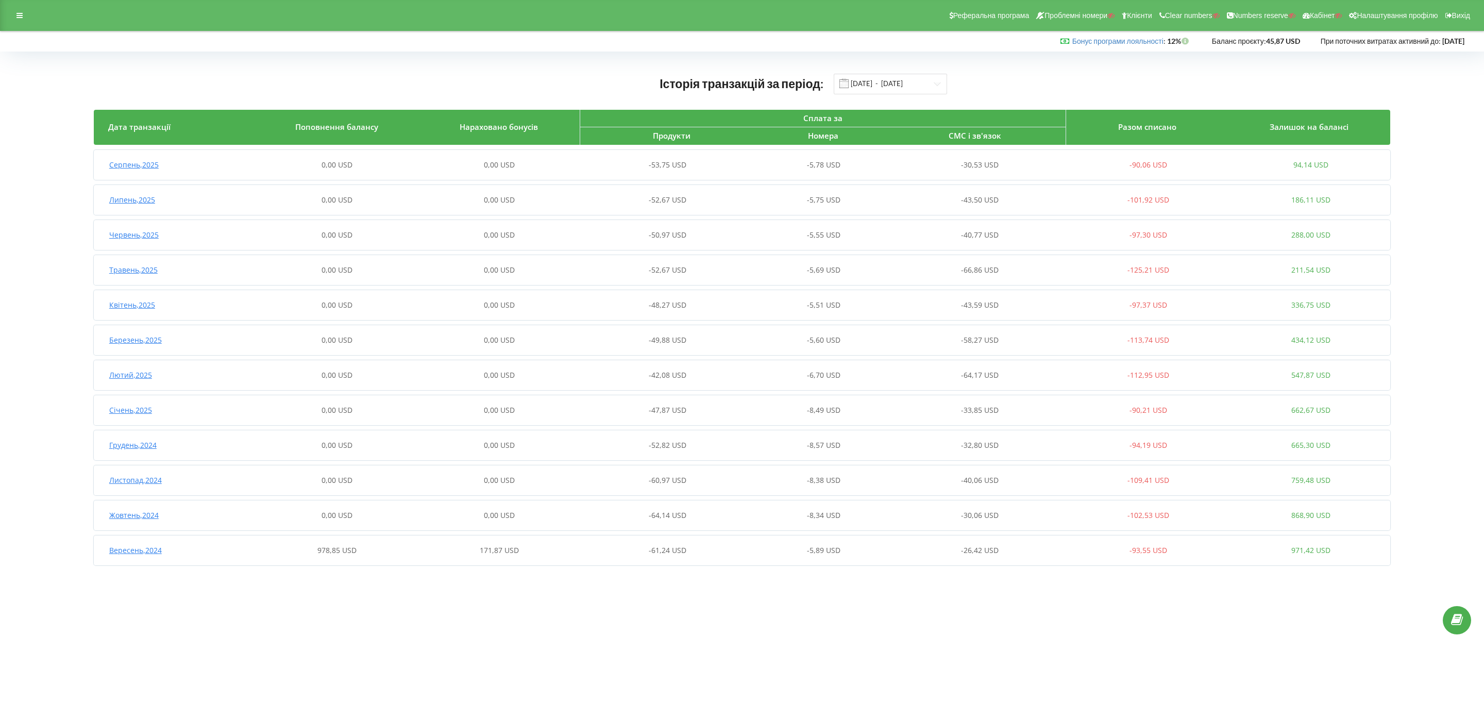
click at [461, 544] on div "Вересень , 2024 978,85 USD 171,87 USD -61,24 USD -5,89 USD -26,42 USD -93,55 US…" at bounding box center [743, 550] width 1298 height 25
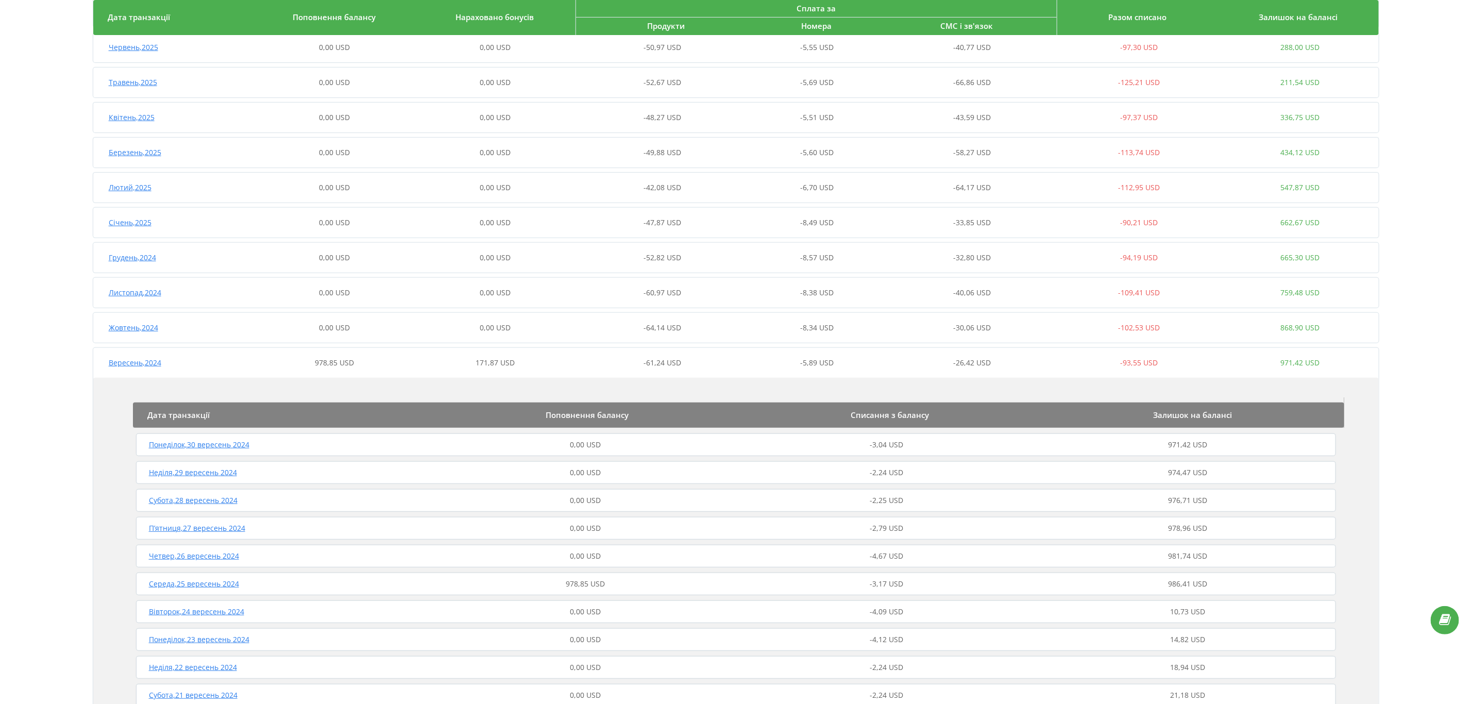
scroll to position [464, 0]
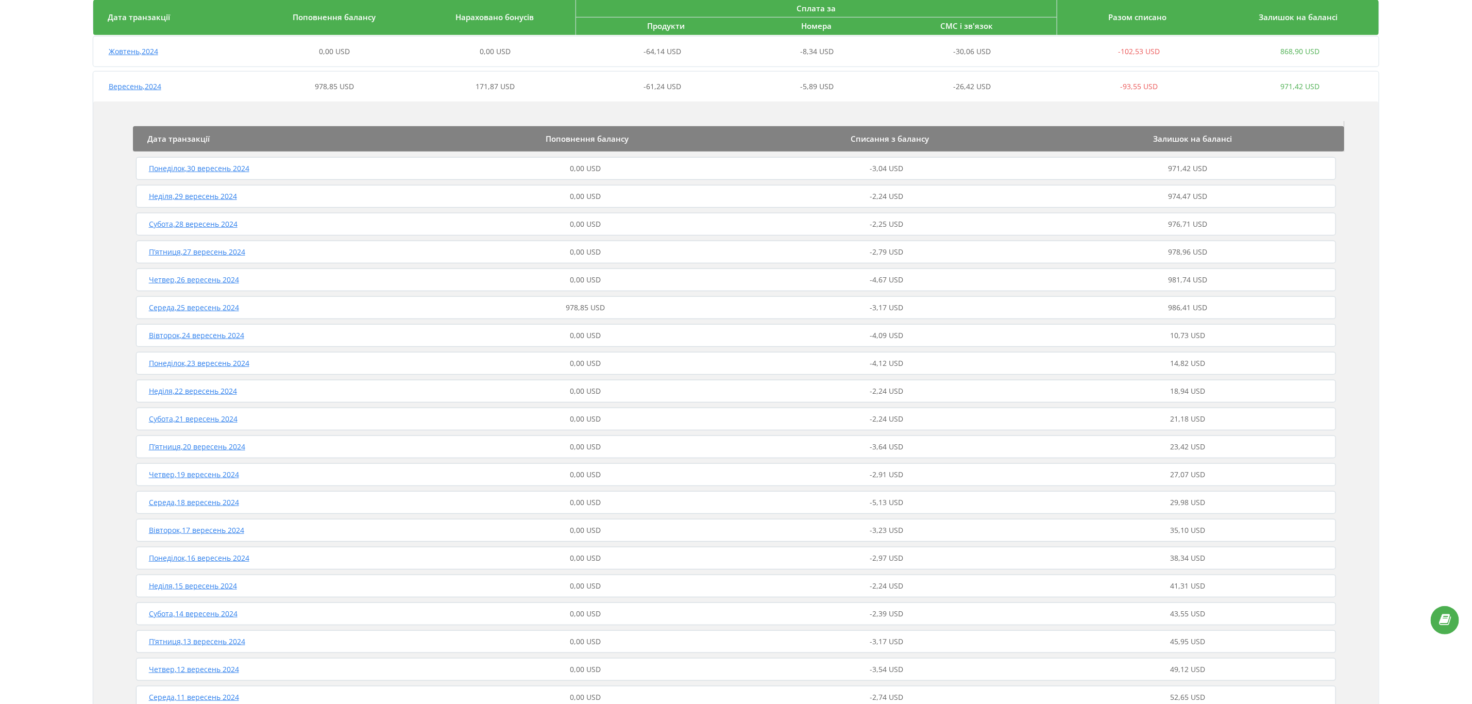
click at [617, 298] on div "Середа , 25 вересень 2024 978,85 USD -3,17 USD 986,41 USD" at bounding box center [736, 307] width 1206 height 25
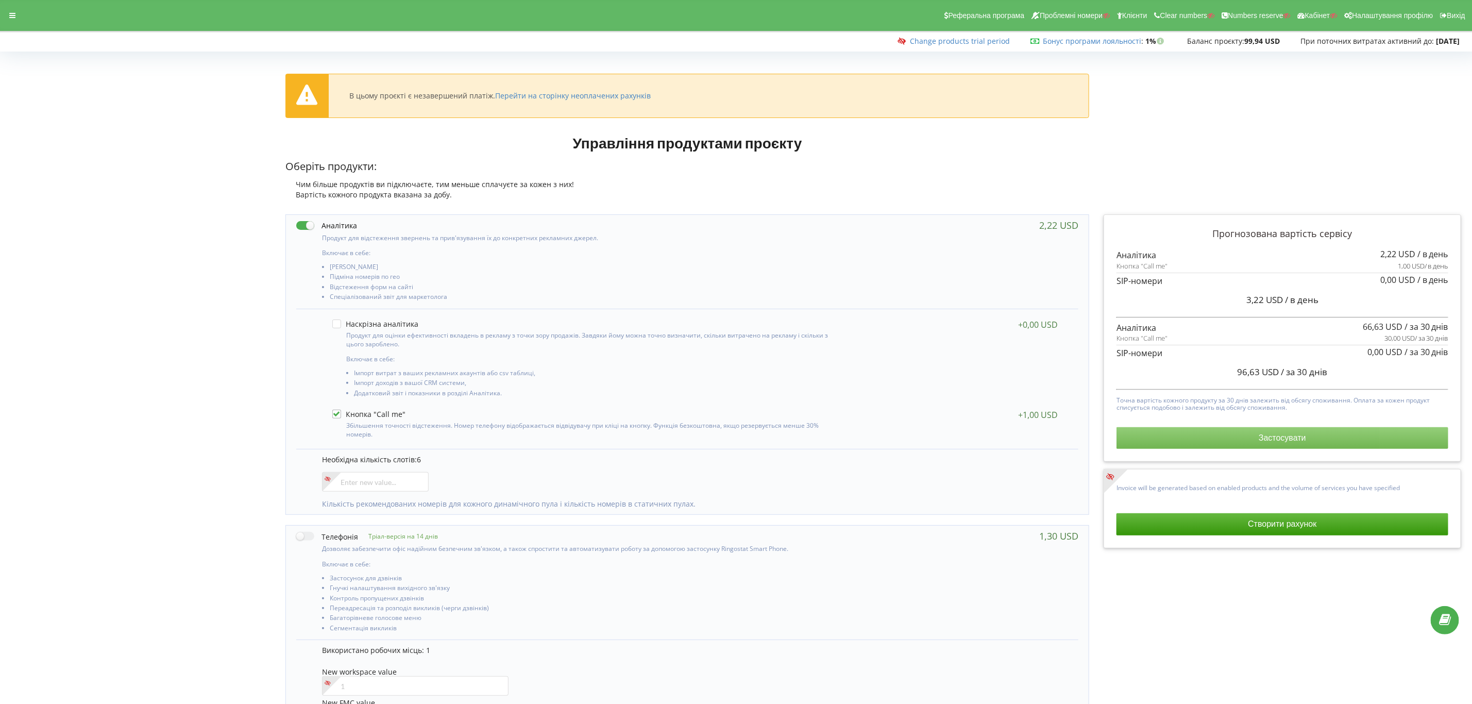
click at [1220, 443] on button "Застосувати" at bounding box center [1283, 438] width 332 height 22
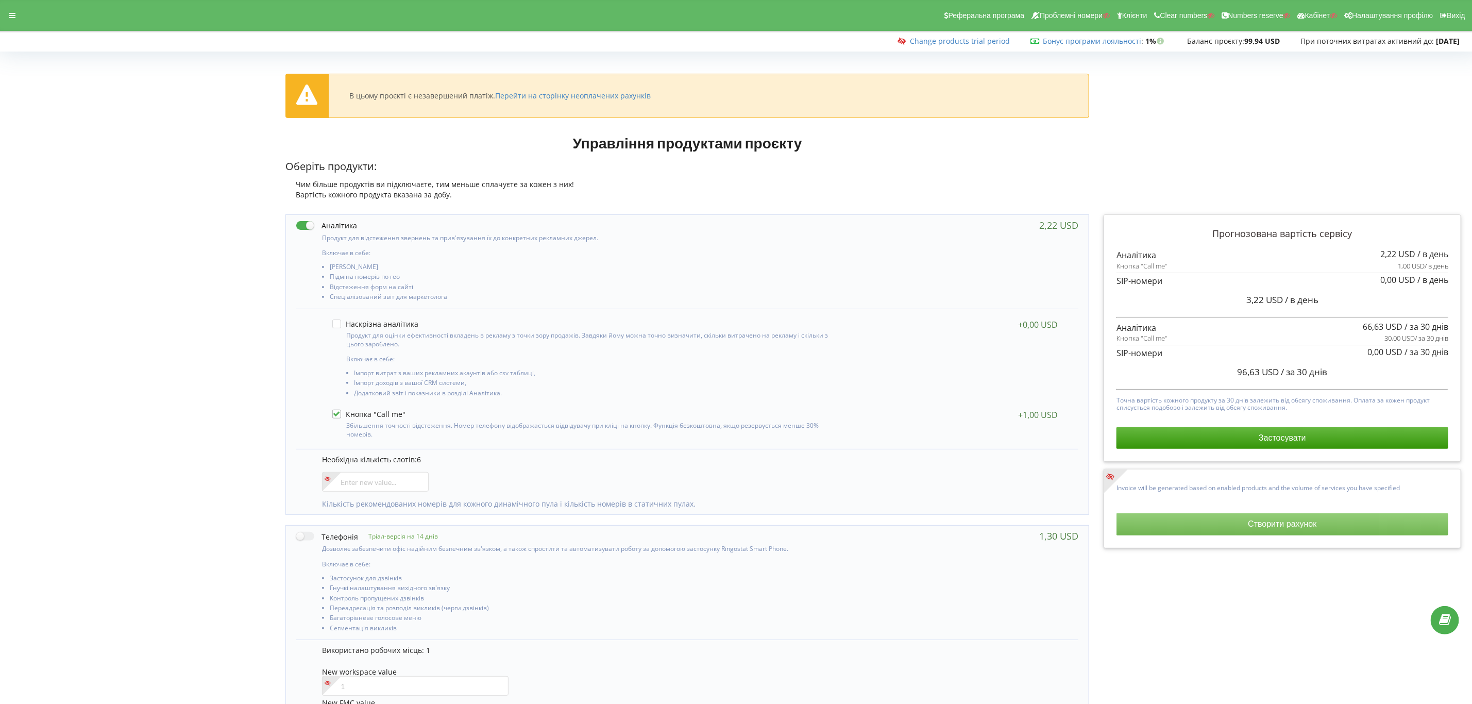
click at [1189, 531] on button "Створити рахунок" at bounding box center [1283, 524] width 332 height 22
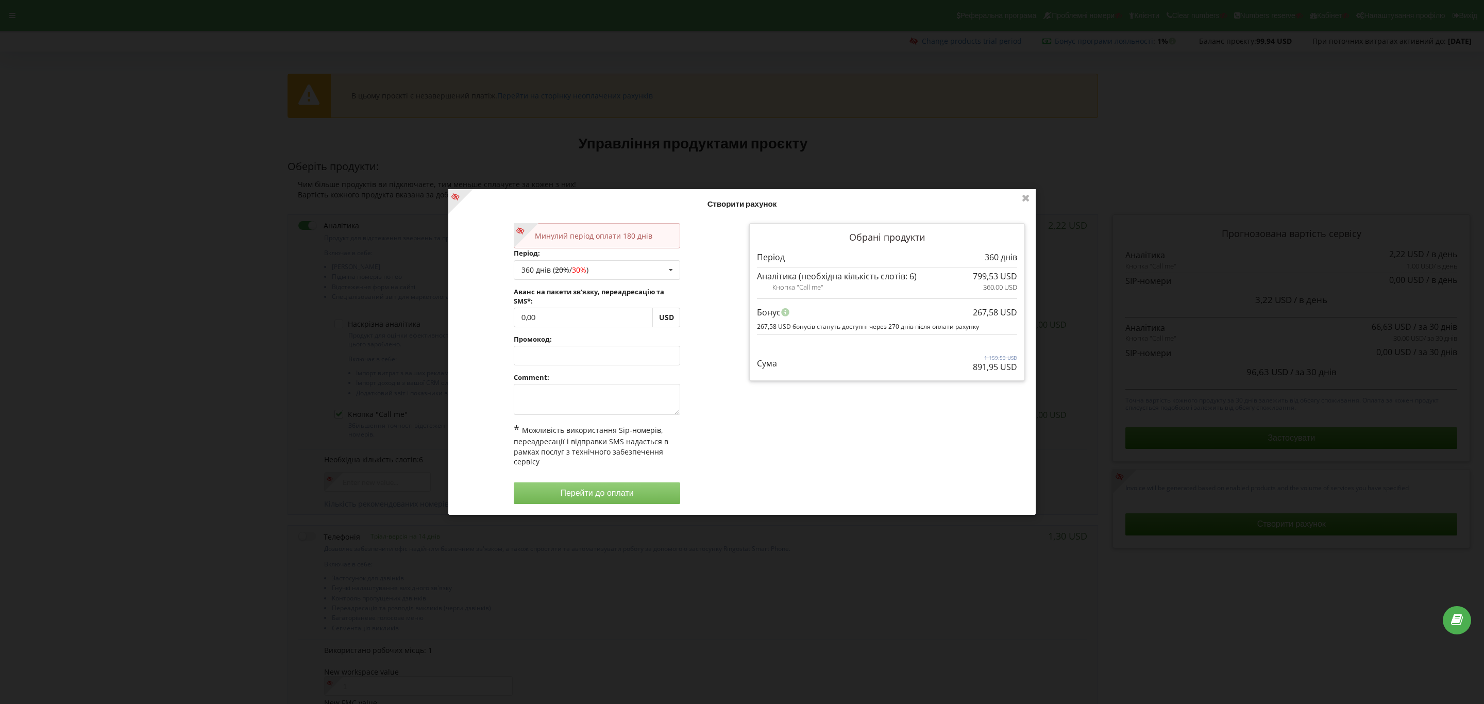
click at [1136, 620] on div "Нові умови набудуть чинності з [DATE]. На цій сторінці ви у будь-яку мить может…" at bounding box center [742, 352] width 1484 height 704
click at [984, 620] on div "Нові умови набудуть чинності з [DATE]. На цій сторінці ви у будь-яку мить может…" at bounding box center [742, 352] width 1484 height 704
click at [1028, 194] on icon at bounding box center [1026, 197] width 16 height 16
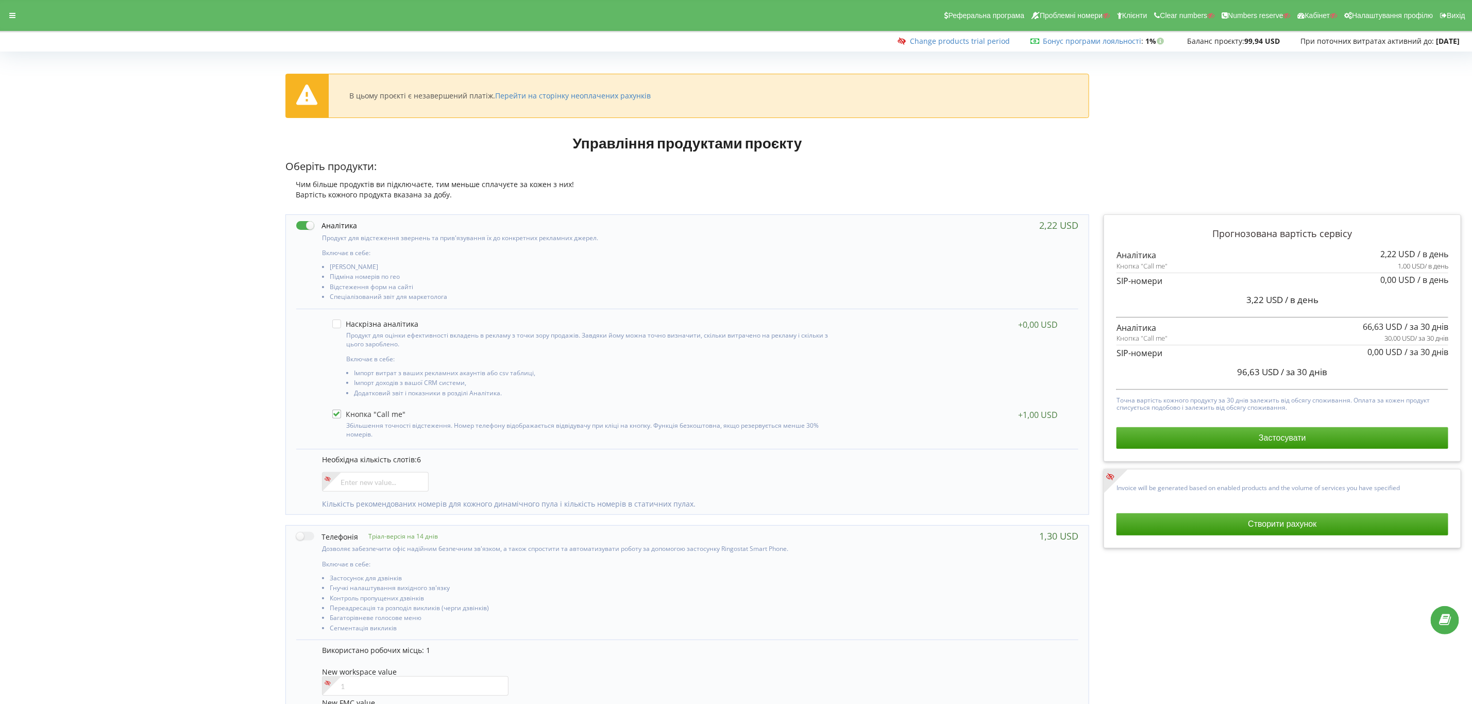
click at [342, 412] on label at bounding box center [368, 414] width 73 height 9
checkbox input "false"
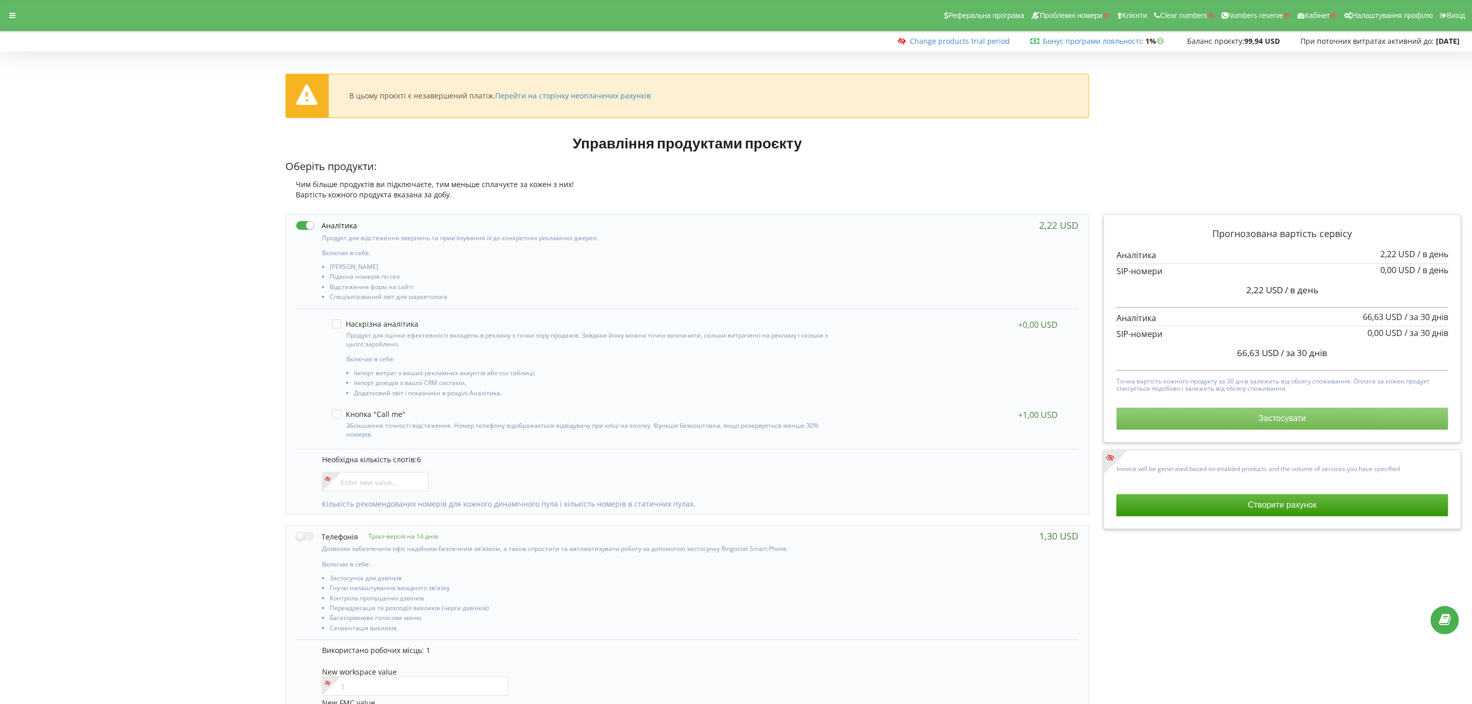
click at [1257, 421] on button "Застосувати" at bounding box center [1283, 419] width 332 height 22
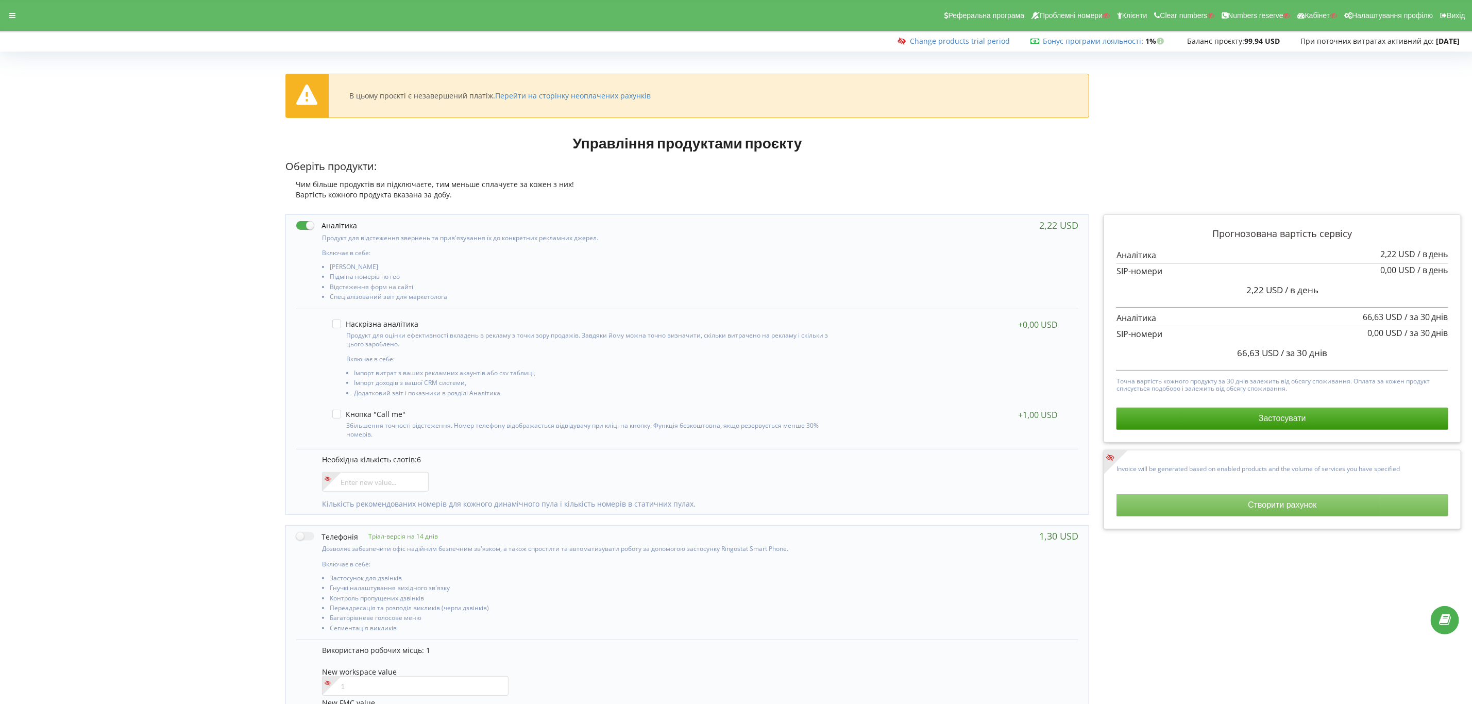
click at [1261, 512] on button "Створити рахунок" at bounding box center [1283, 505] width 332 height 22
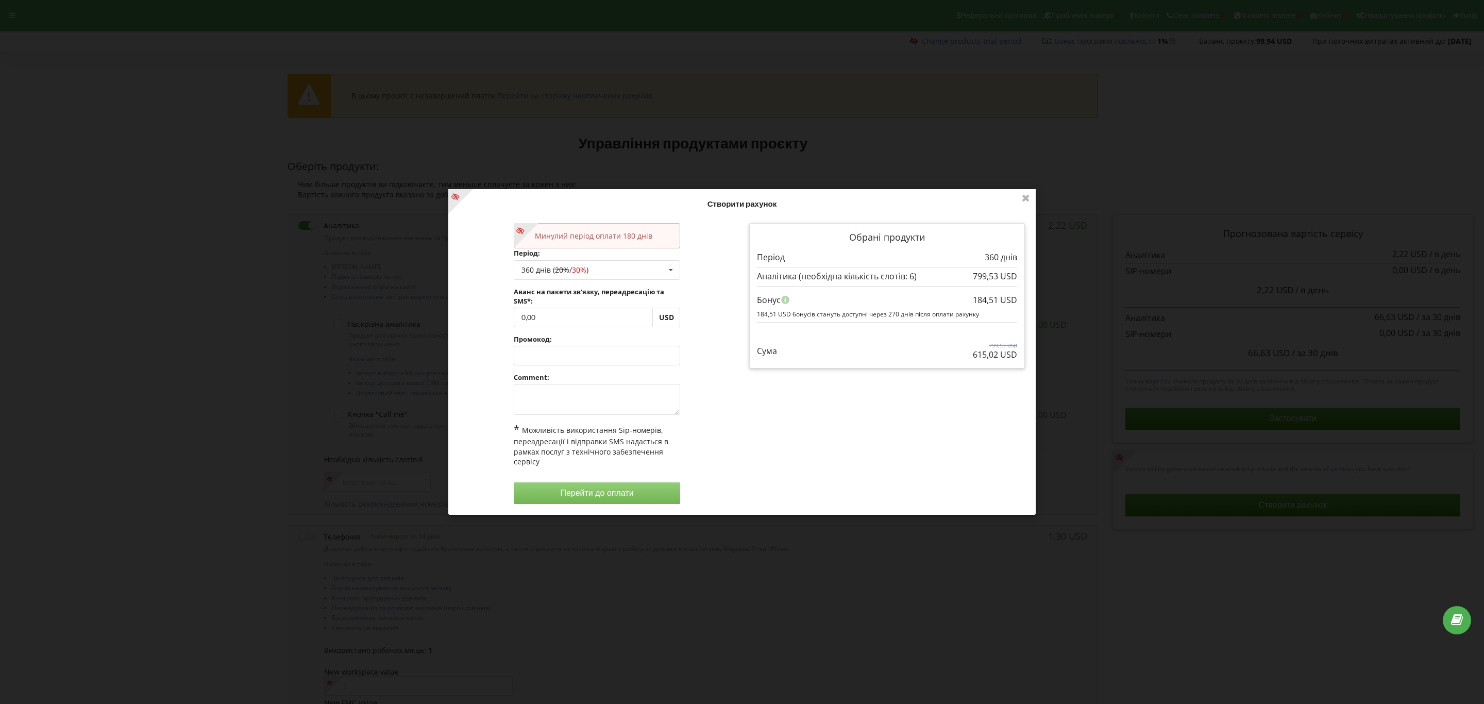
drag, startPoint x: 954, startPoint y: 359, endPoint x: 1059, endPoint y: 388, distance: 109.0
click at [1071, 354] on div "Нові умови набудуть чинності з [DATE]. На цій сторінці ви у будь-яку мить может…" at bounding box center [742, 352] width 1484 height 704
copy p "615,02 USD"
drag, startPoint x: 998, startPoint y: 299, endPoint x: 1027, endPoint y: 297, distance: 29.4
click at [1027, 297] on div "Обрані продукти Період 360 днів" at bounding box center [887, 299] width 290 height 167
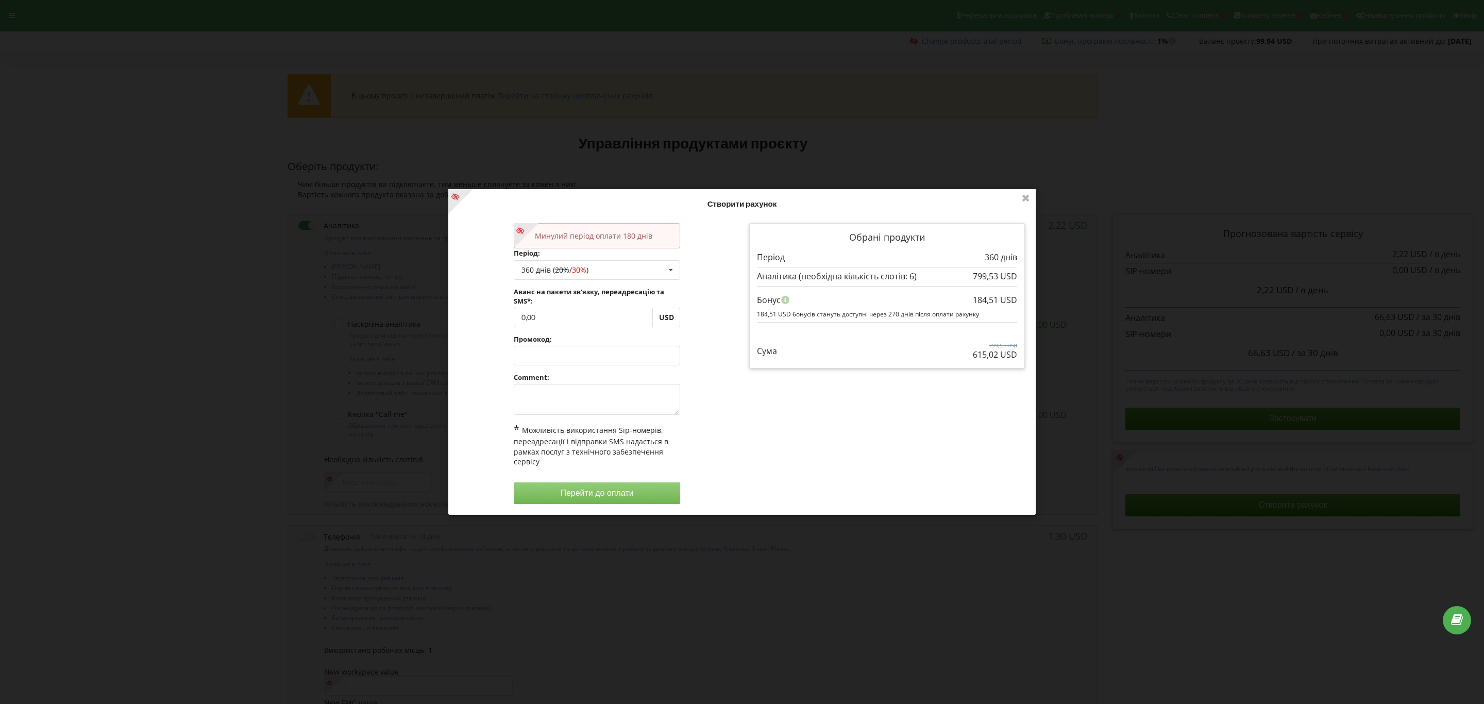
drag, startPoint x: 964, startPoint y: 296, endPoint x: 1018, endPoint y: 296, distance: 54.1
click at [1018, 296] on div "Обрані продукти Період 360 днів" at bounding box center [887, 295] width 276 height 145
click at [1002, 294] on div "184,51 USD" at bounding box center [995, 300] width 44 height 20
copy div "184,51 USD"
drag, startPoint x: 974, startPoint y: 297, endPoint x: 1016, endPoint y: 297, distance: 41.7
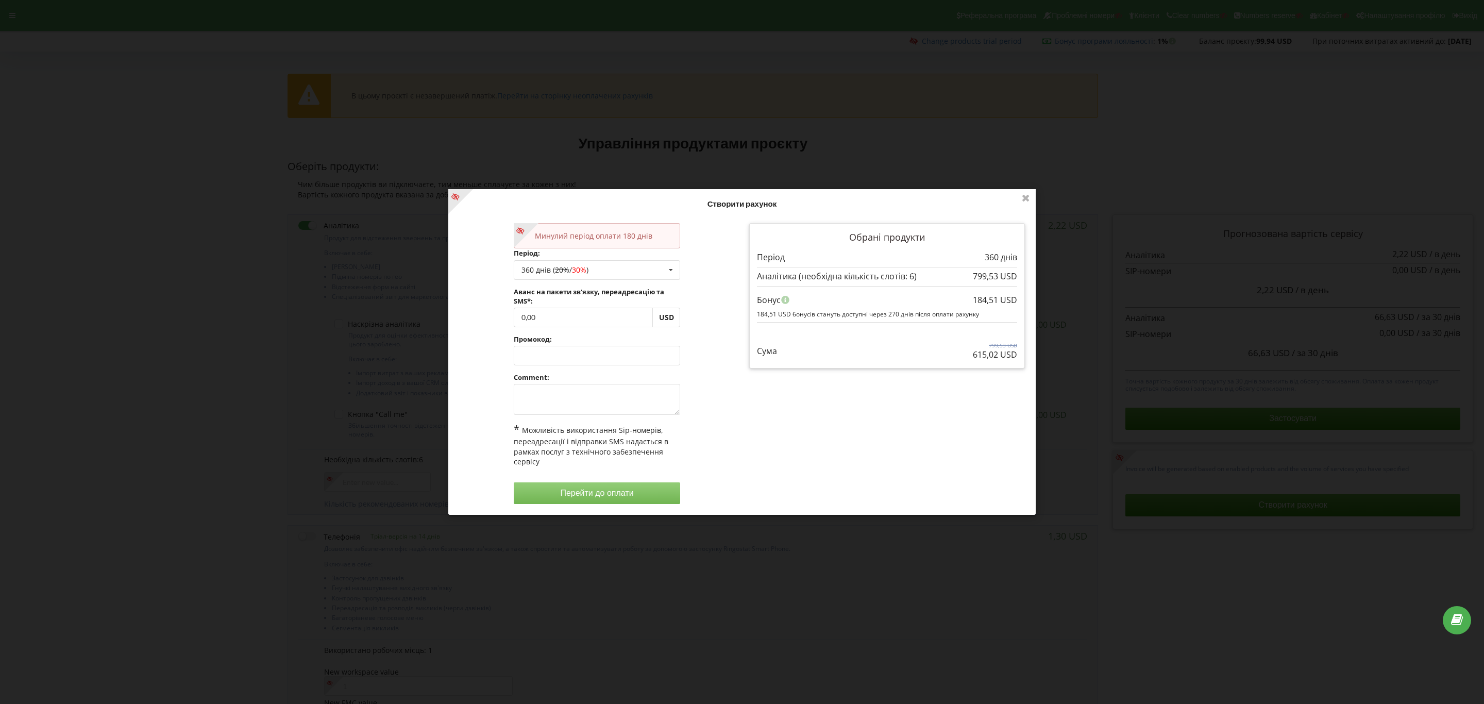
click at [1016, 297] on div "184,51 USD" at bounding box center [995, 300] width 44 height 20
click at [627, 272] on div "360 днів ( 20% / 30% ) Поповнити баланс без подовження 30 днів 90 днів 20% / 30…" at bounding box center [597, 270] width 167 height 20
click at [590, 345] on div "180 днів (10%)" at bounding box center [597, 345] width 166 height 19
drag, startPoint x: 954, startPoint y: 356, endPoint x: 1030, endPoint y: 360, distance: 76.4
click at [1030, 360] on div "Обрані продукти Період 180 днів" at bounding box center [887, 299] width 290 height 167
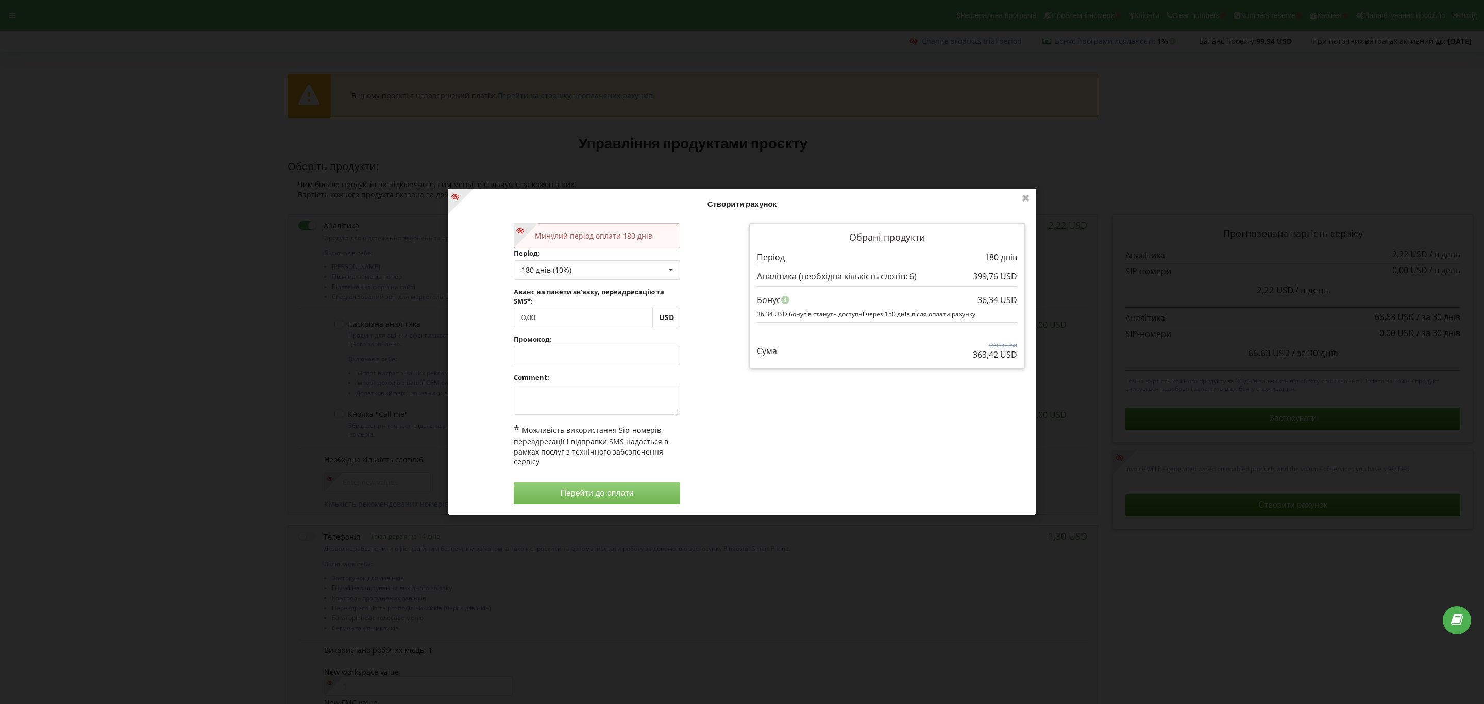
copy p "363,42 USD"
drag, startPoint x: 978, startPoint y: 297, endPoint x: 1047, endPoint y: 297, distance: 68.5
click at [1047, 297] on div "Нові умови набудуть чинності з [DATE]. На цій сторінці ви у будь-яку мить может…" at bounding box center [742, 352] width 1484 height 704
copy div "36,34 USD Бонус"
drag, startPoint x: 954, startPoint y: 382, endPoint x: 959, endPoint y: 331, distance: 51.3
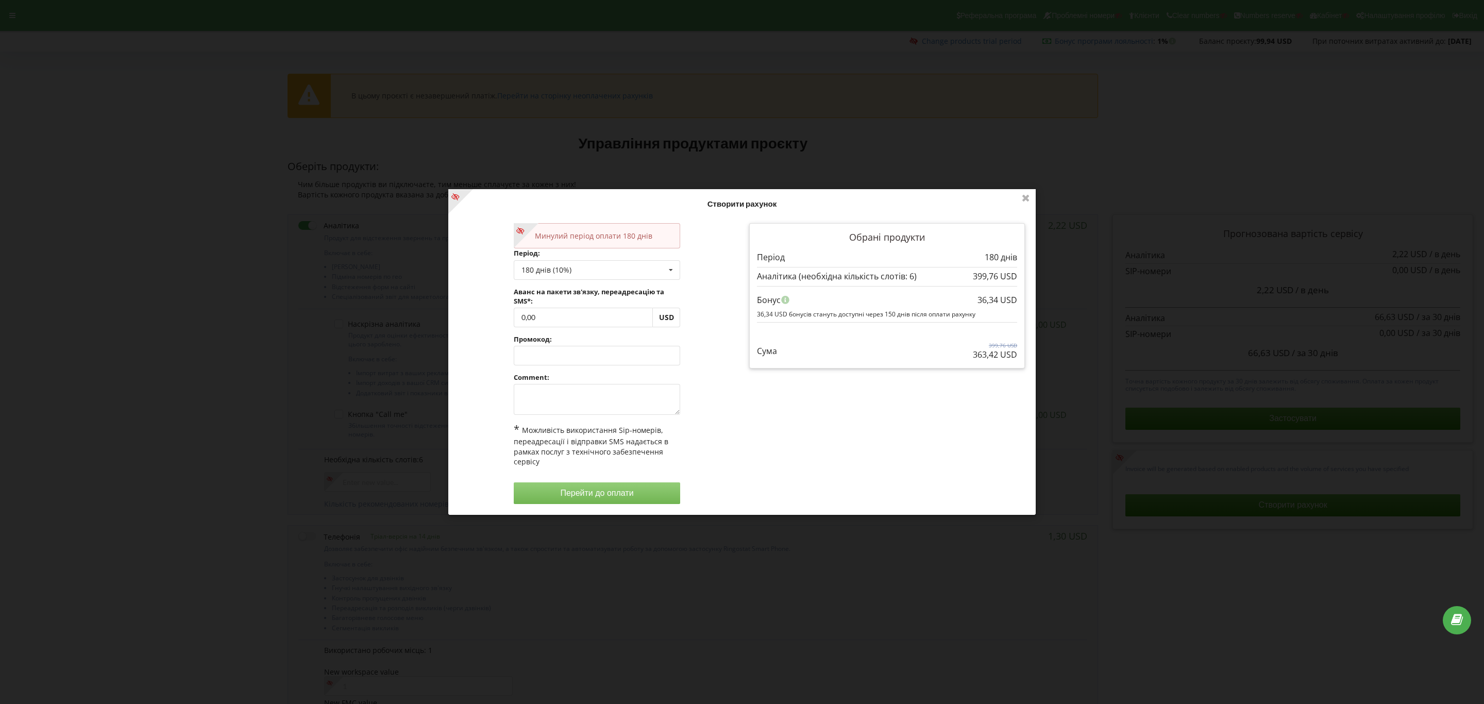
click at [954, 382] on div "Обрані продукти Період 180 днів" at bounding box center [887, 299] width 290 height 167
drag, startPoint x: 977, startPoint y: 294, endPoint x: 1018, endPoint y: 296, distance: 40.7
click at [1018, 296] on div "Обрані продукти Період 180 днів" at bounding box center [887, 295] width 276 height 145
copy div "36,34 USD Бонус"
click at [993, 294] on div "36,34 USD" at bounding box center [997, 300] width 40 height 20
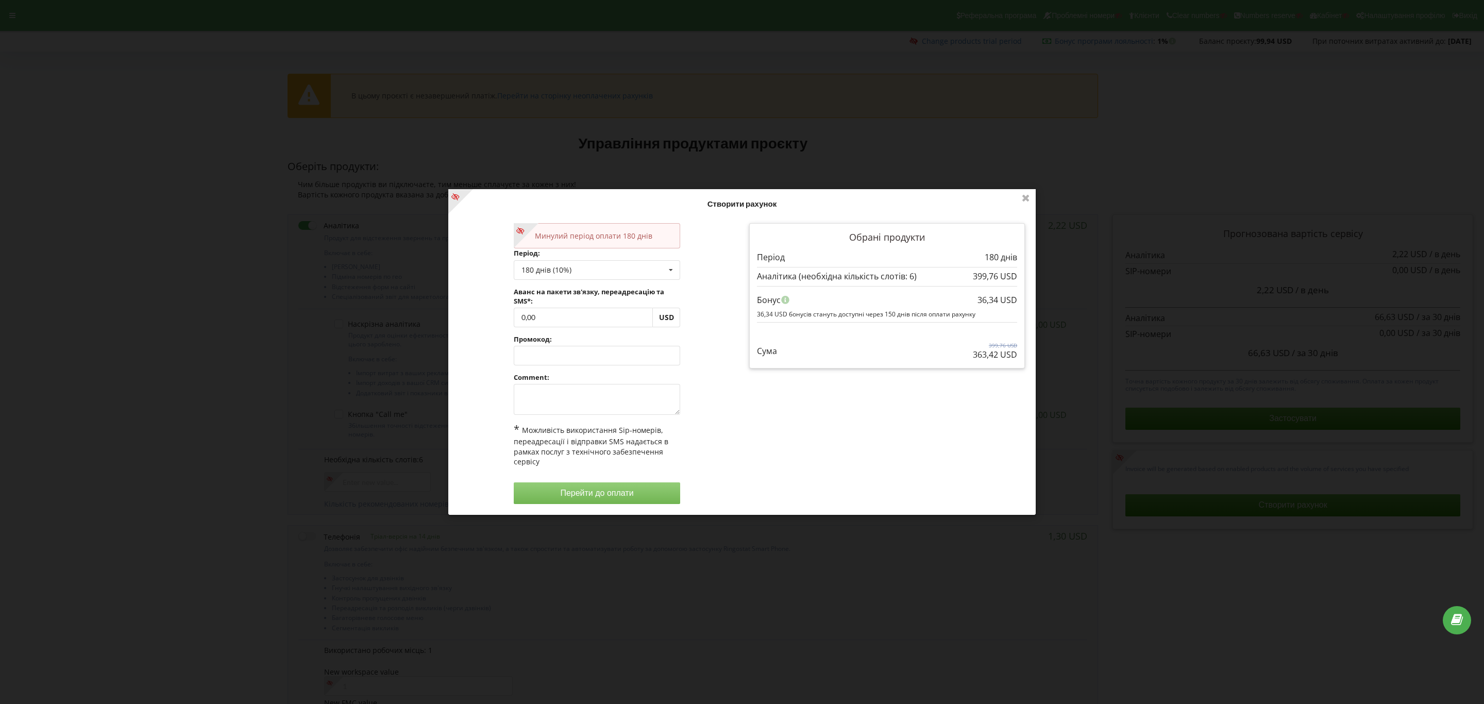
drag, startPoint x: 1019, startPoint y: 300, endPoint x: 979, endPoint y: 297, distance: 39.8
click at [979, 297] on div "Обрані продукти Період 180 днів" at bounding box center [887, 295] width 276 height 145
click at [979, 297] on div "36,34 USD" at bounding box center [997, 300] width 40 height 20
copy div "36,34 USD Бонус"
copy div "36,34 USD"
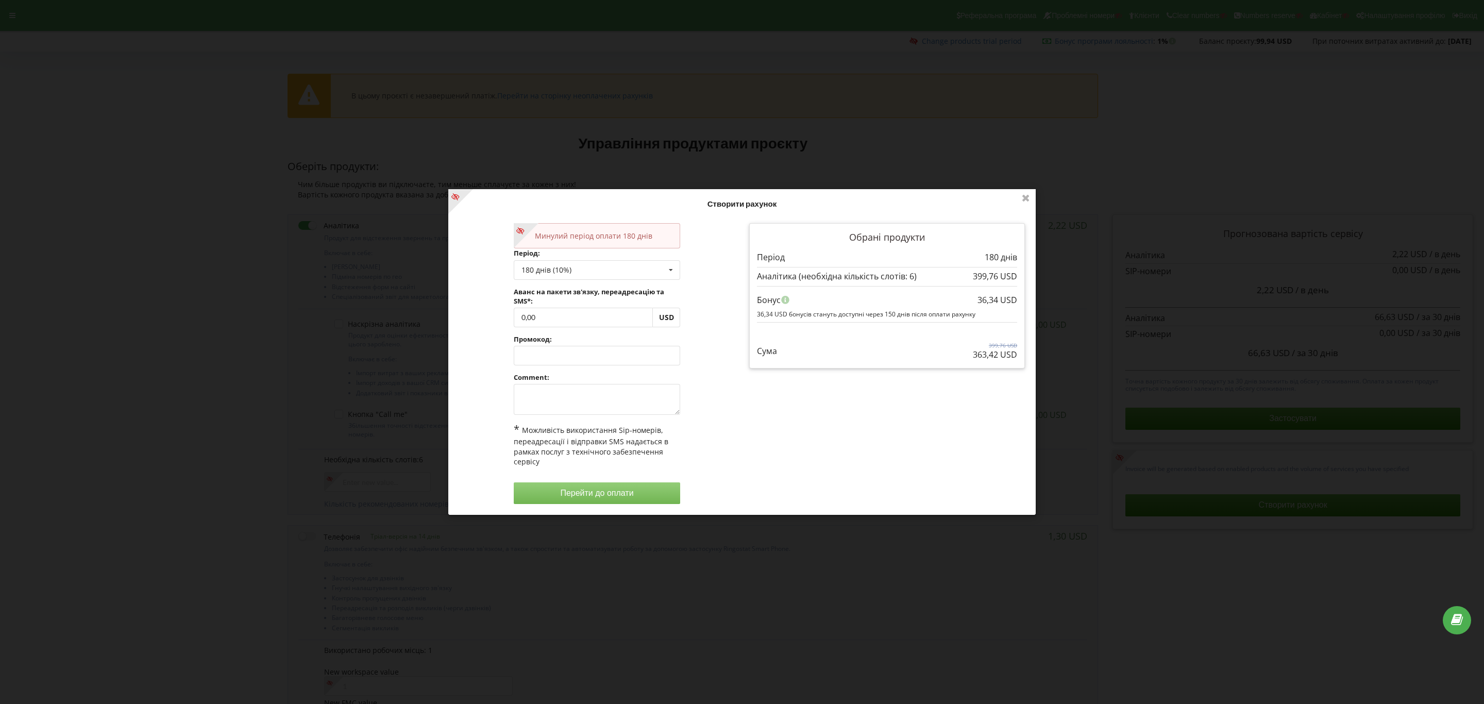
drag, startPoint x: 979, startPoint y: 295, endPoint x: 1014, endPoint y: 300, distance: 35.4
click at [1014, 300] on div "36,34 USD" at bounding box center [997, 300] width 40 height 20
